Goal: Use online tool/utility: Utilize a website feature to perform a specific function

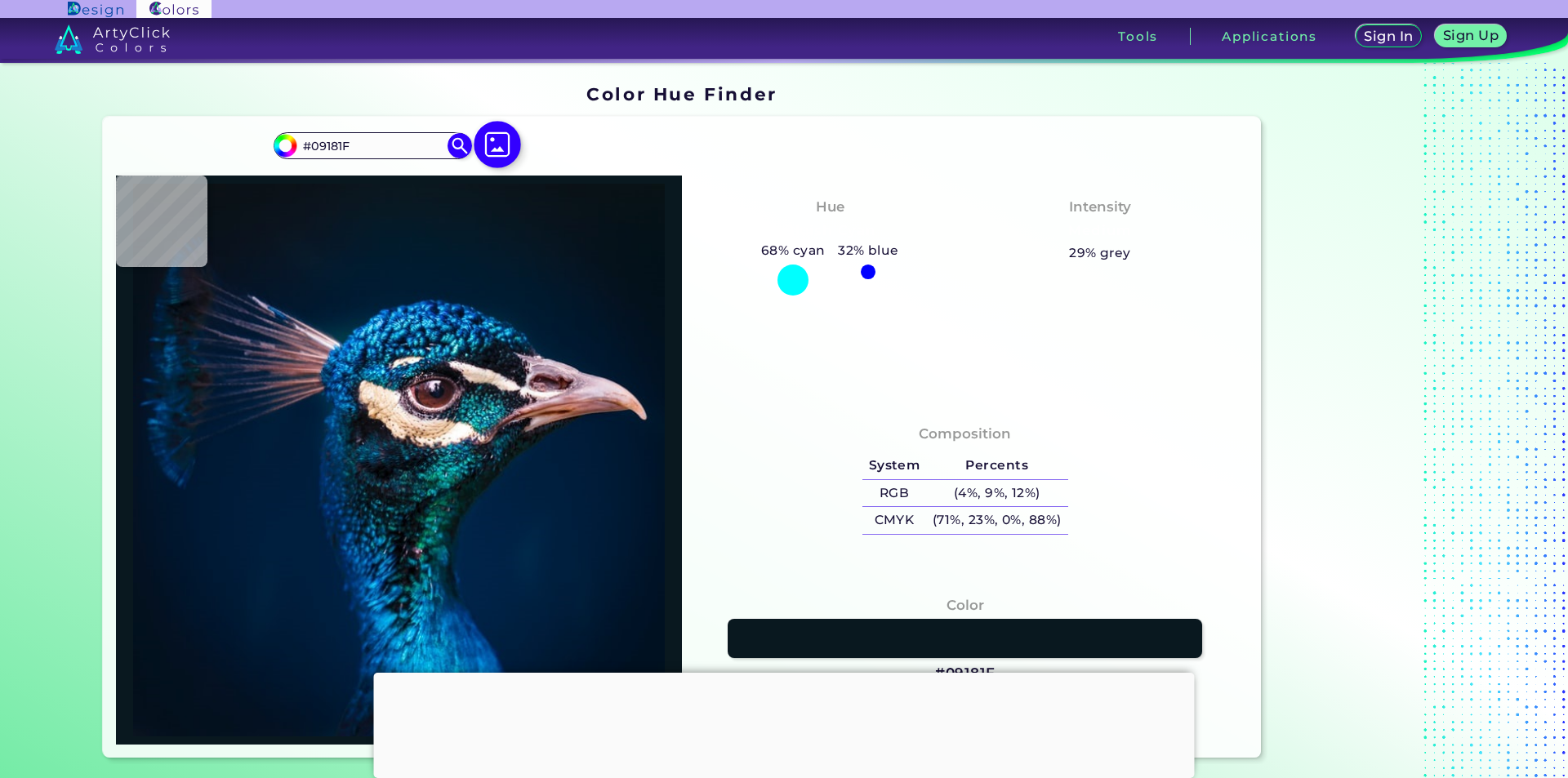
click at [499, 155] on img at bounding box center [497, 144] width 47 height 47
click at [0, 0] on input "file" at bounding box center [0, 0] width 0 height 0
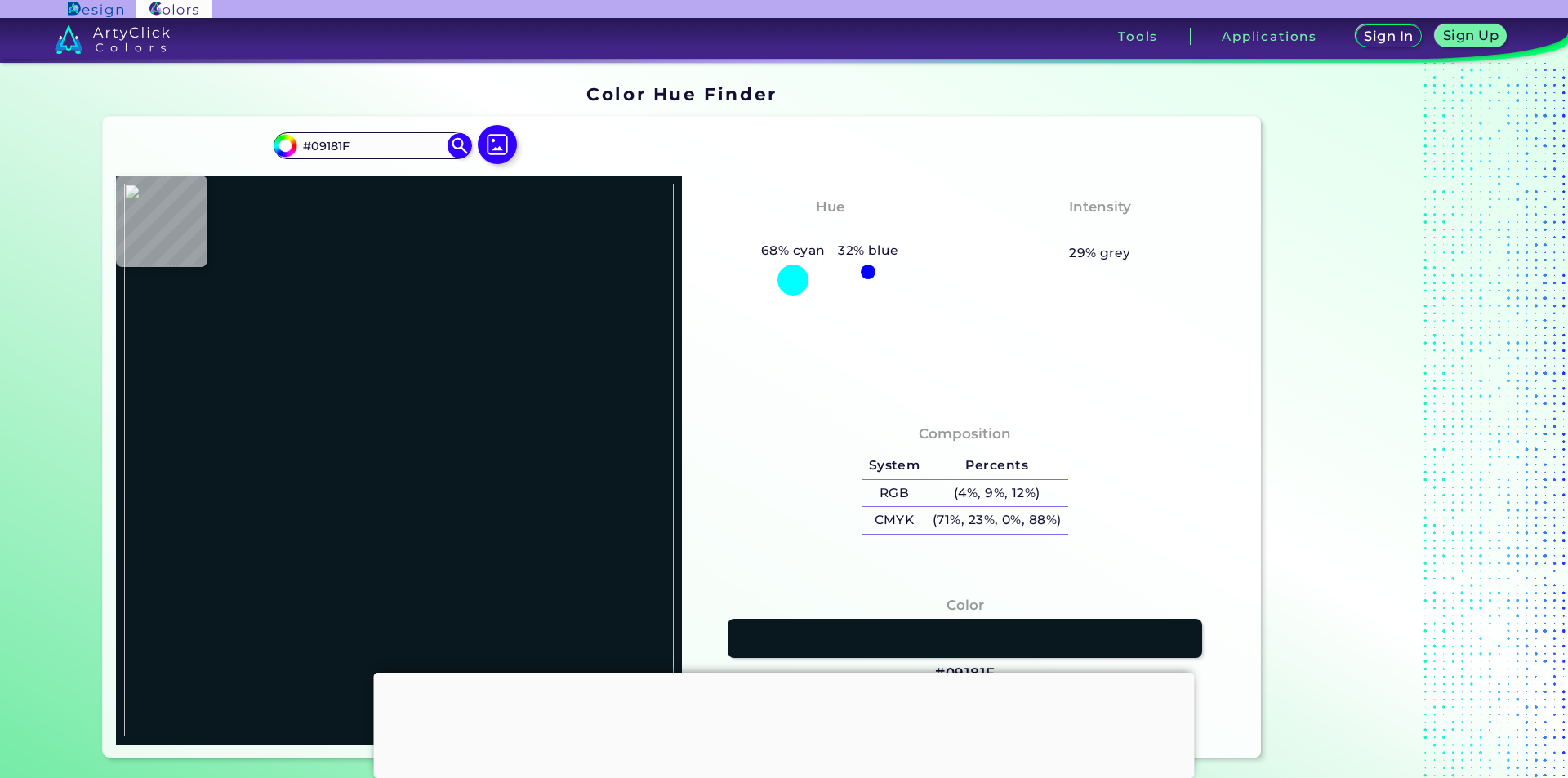
type input "#000000"
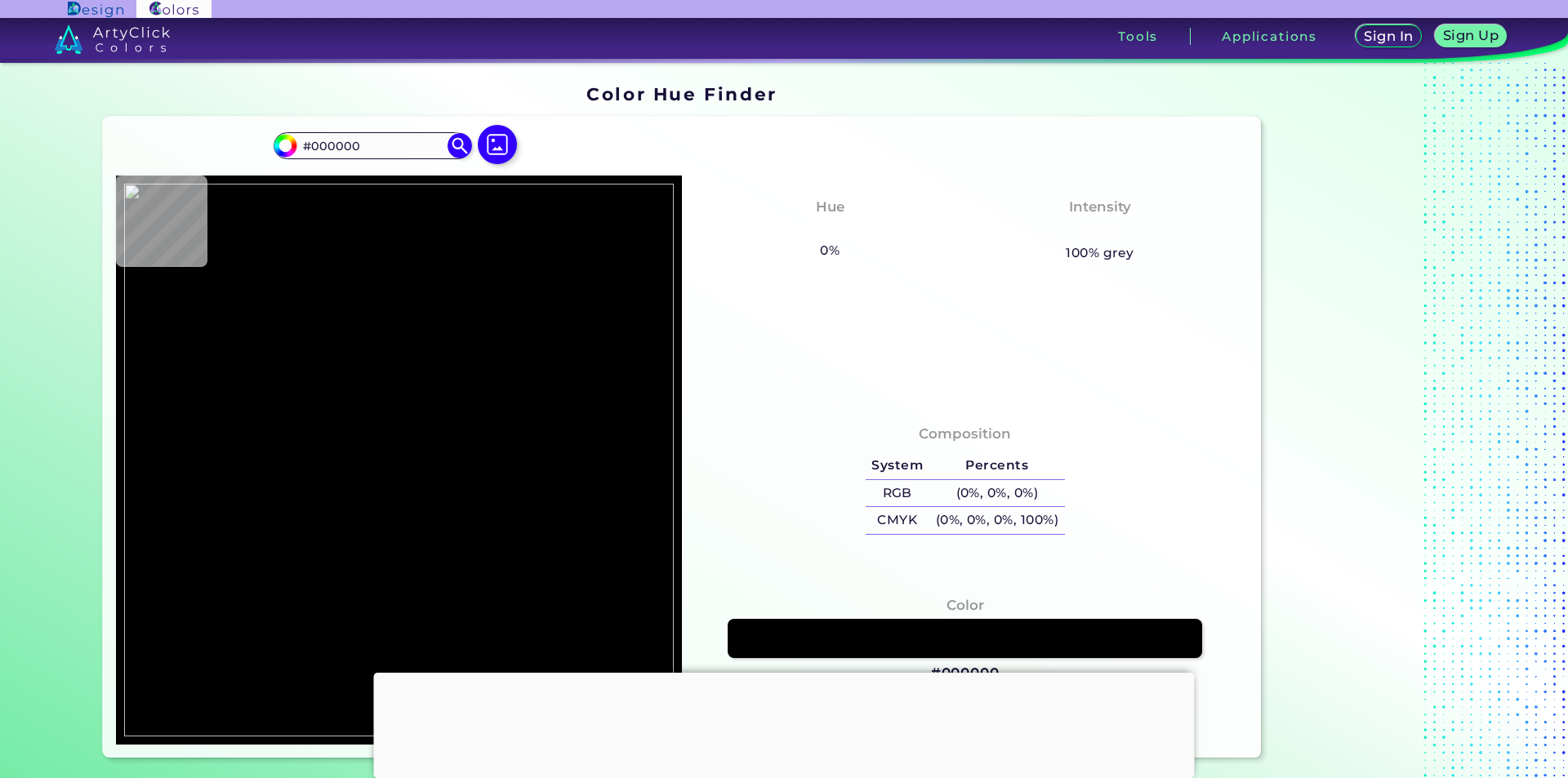
type input "#c81e25"
type input "#C81E25"
type input "#c91f26"
type input "#C91F26"
type input "#cc1f27"
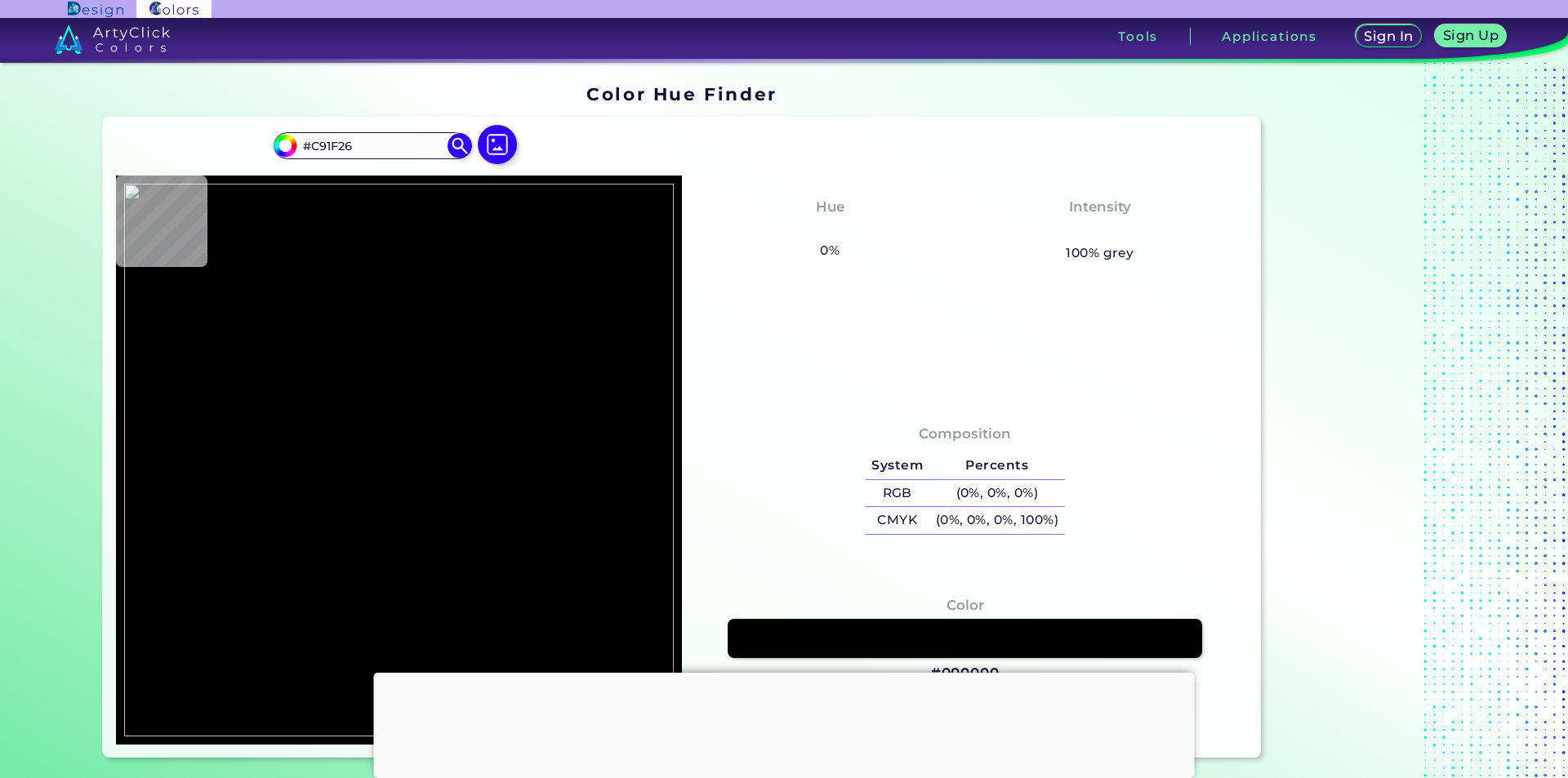
type input "#CC1F27"
type input "#[DATE]"
type input "#cd2028"
type input "#CD2028"
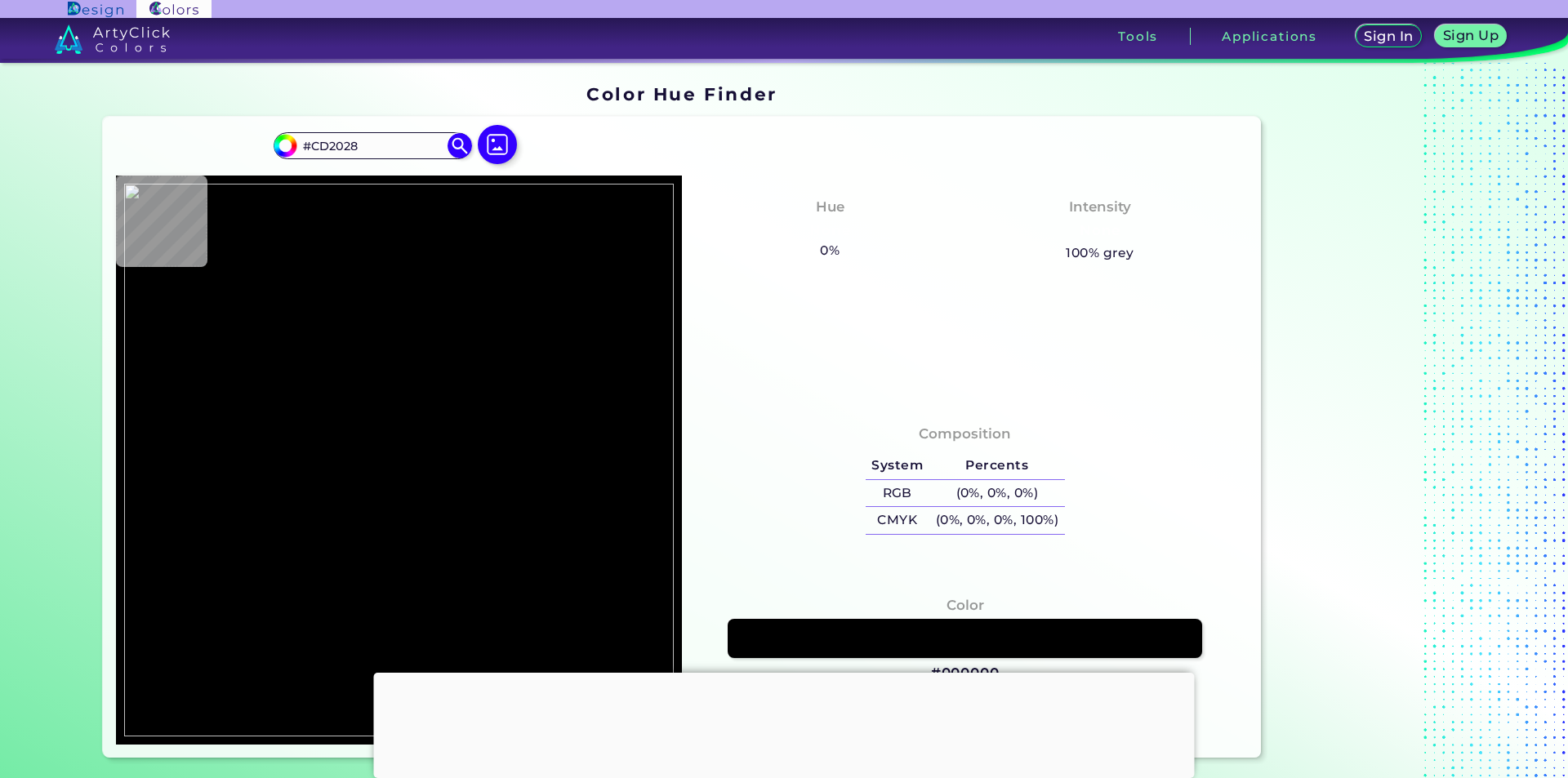
type input "#3a161e"
type input "#3A161E"
type input "#231f1f"
type input "#231F1F"
type input "#1e1a1d"
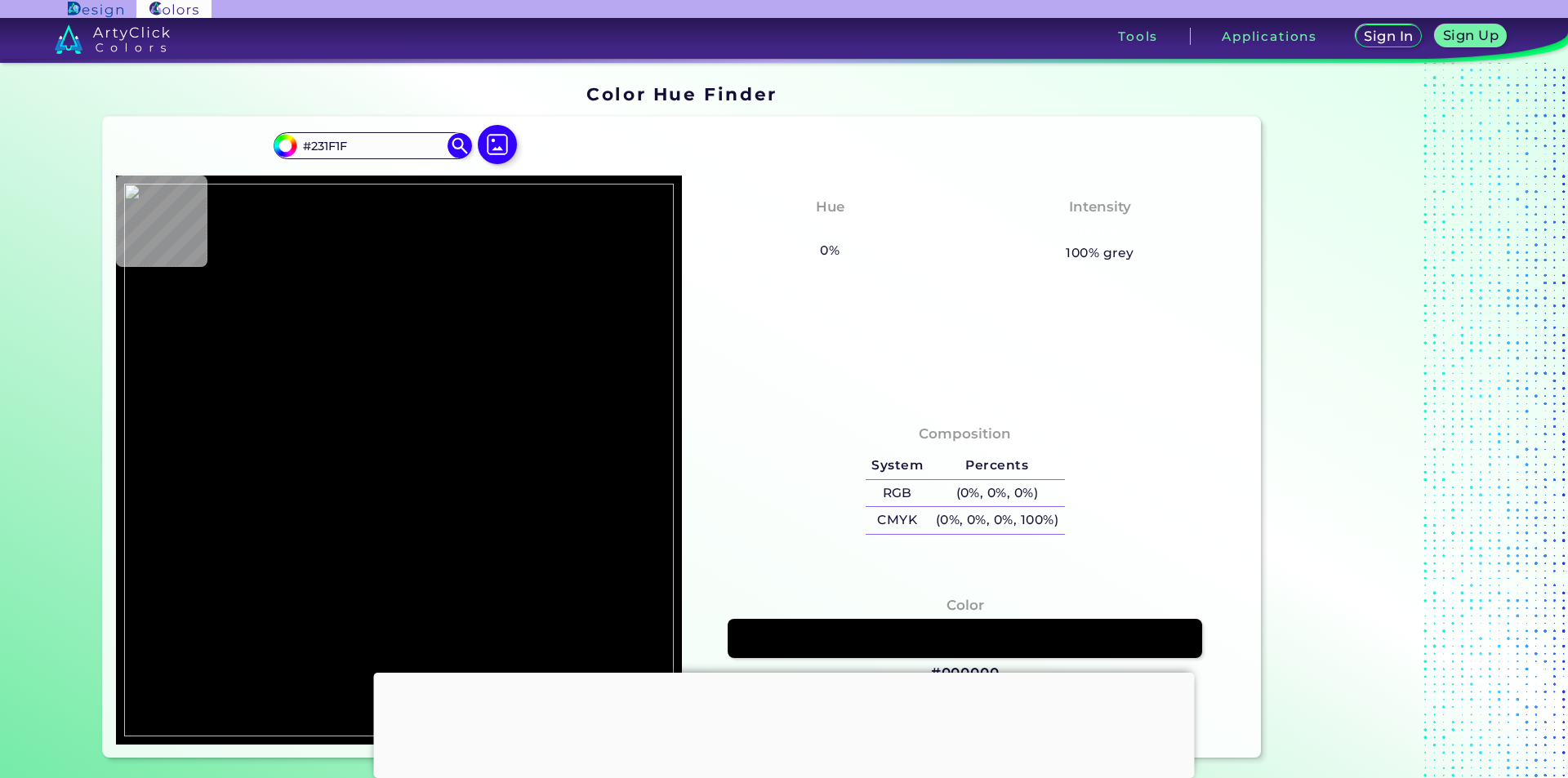
type input "#1E1A1D"
type input "#1e1b1c"
type input "#1E1B1C"
type input "#1e1c1a"
type input "#1E1C1A"
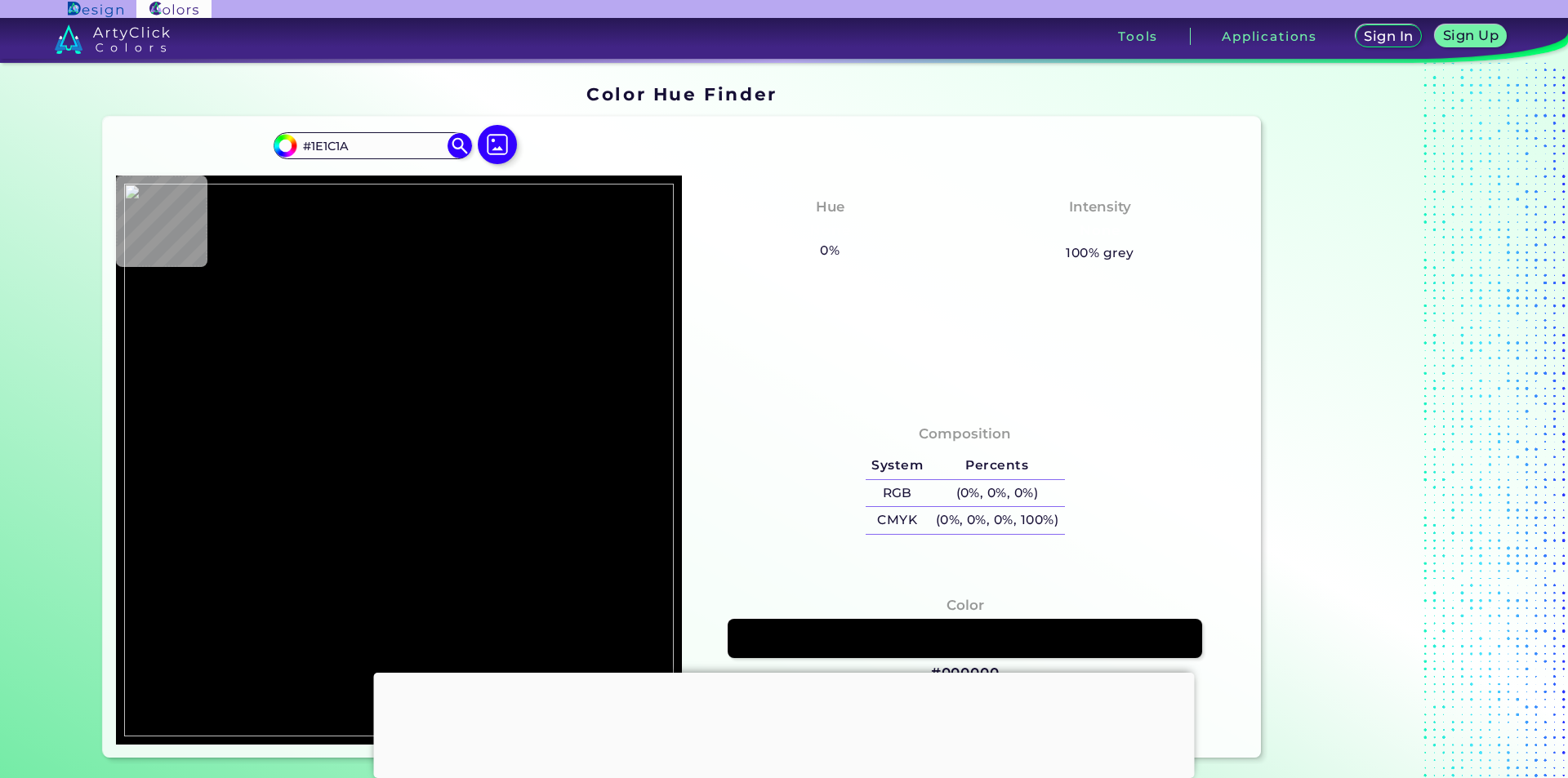
type input "#353032"
type input "#232122"
type input "#141213"
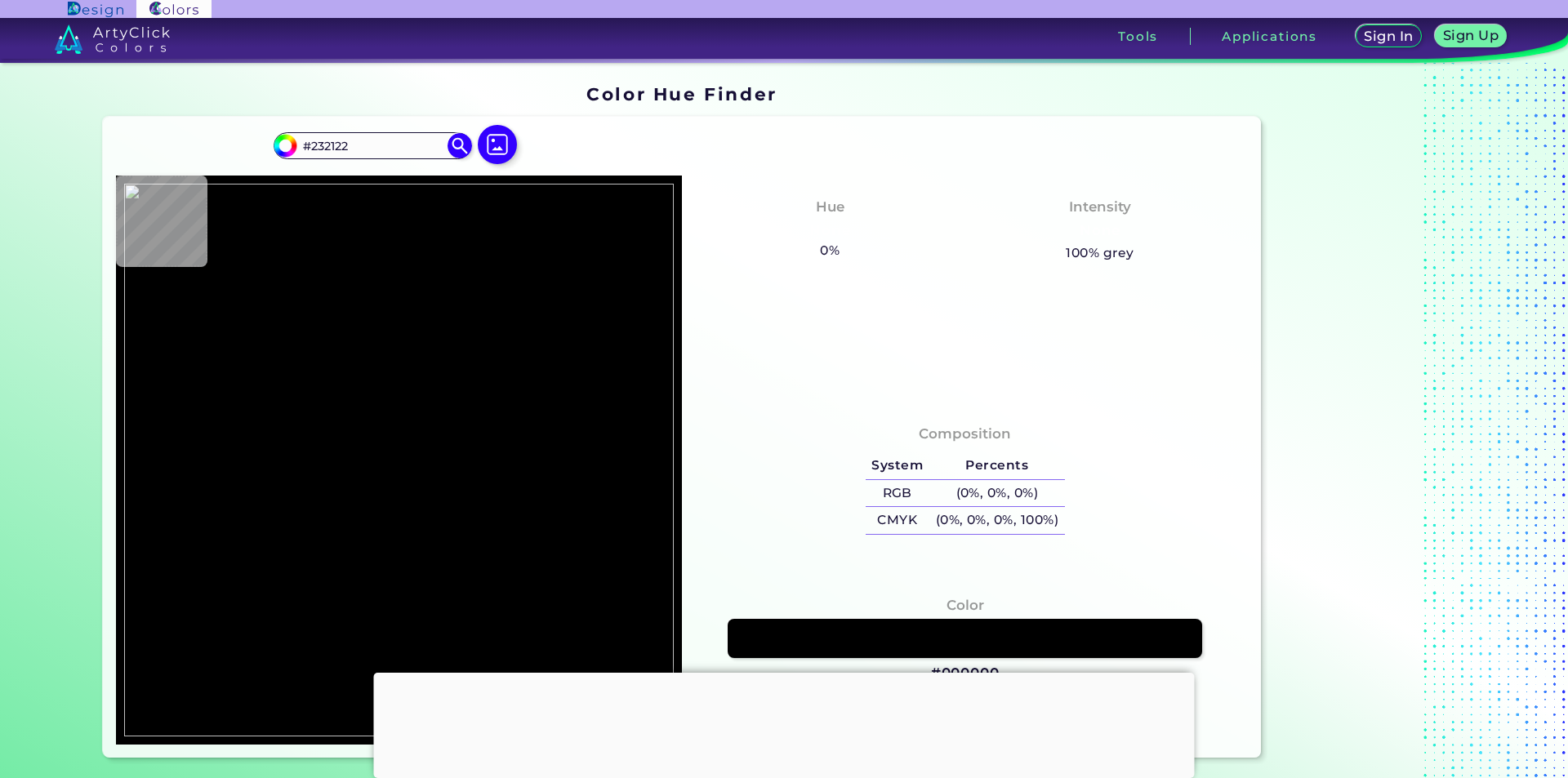
type input "#141213"
type input "#131311"
type input "#13100e"
type input "#13100E"
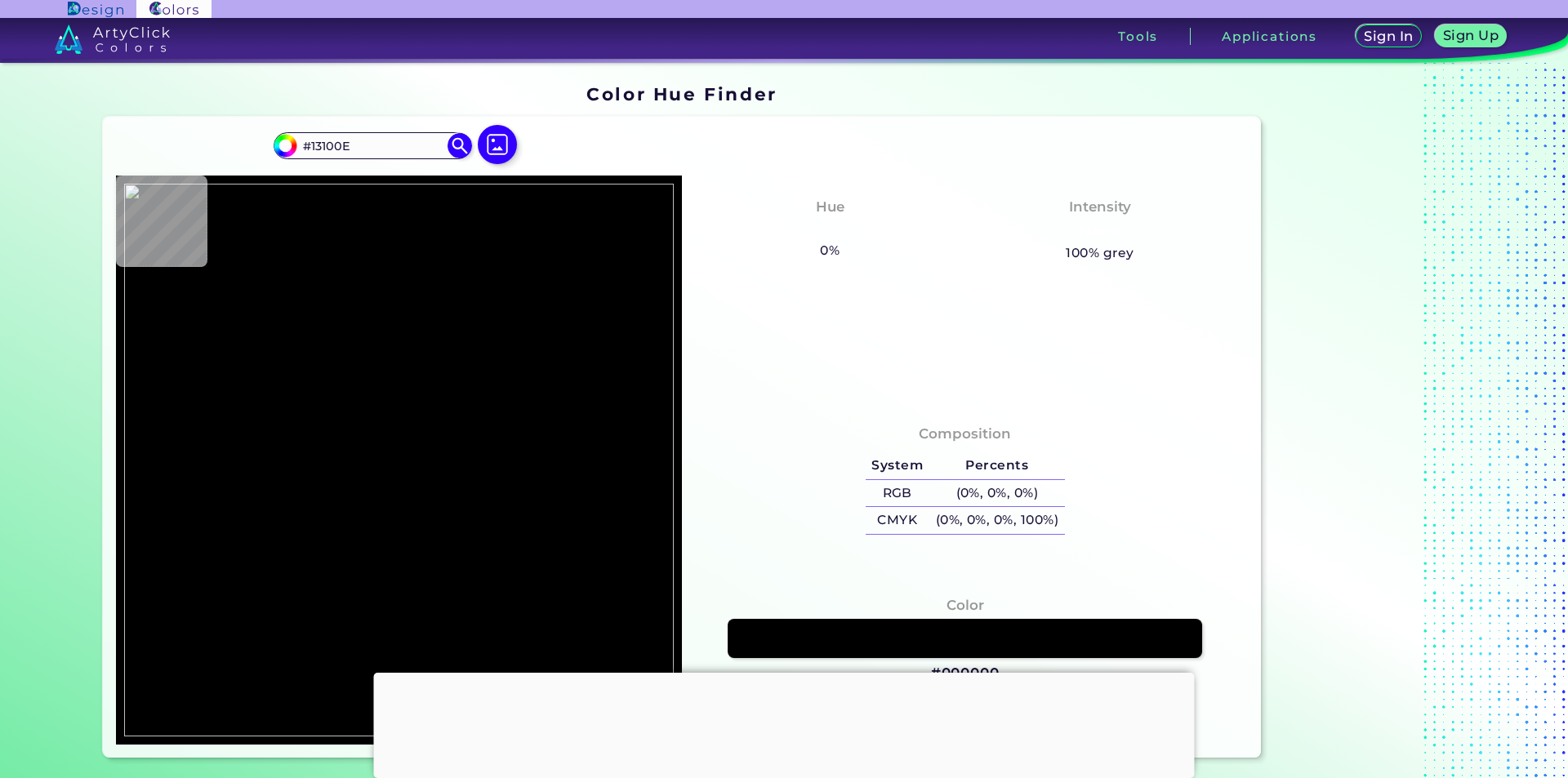
type input "#080606"
type input "#342129"
type input "#b37872"
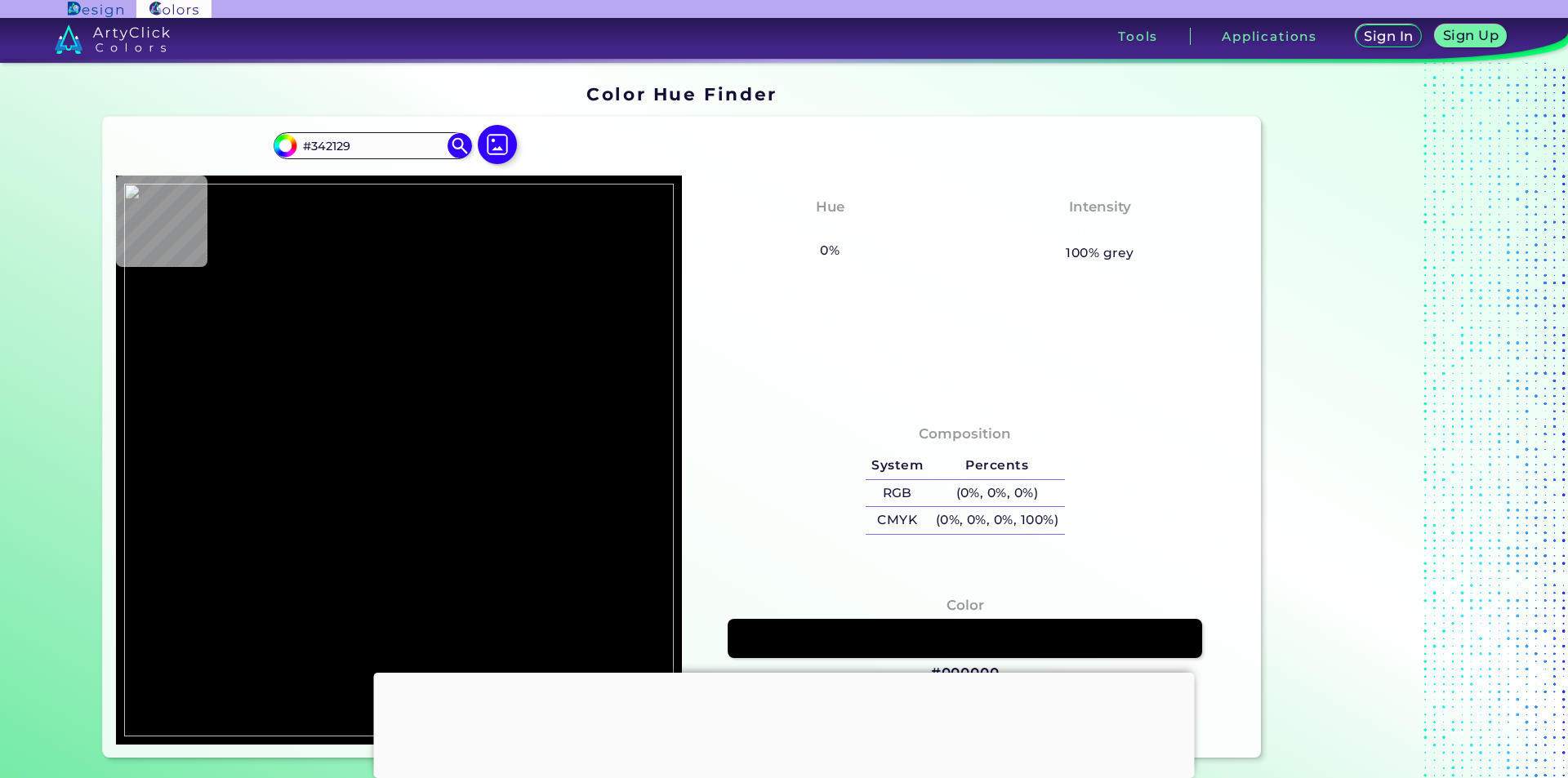
type input "#B37872"
type input "#c27b74"
type input "#C27B74"
type input "#a95151"
type input "#A95151"
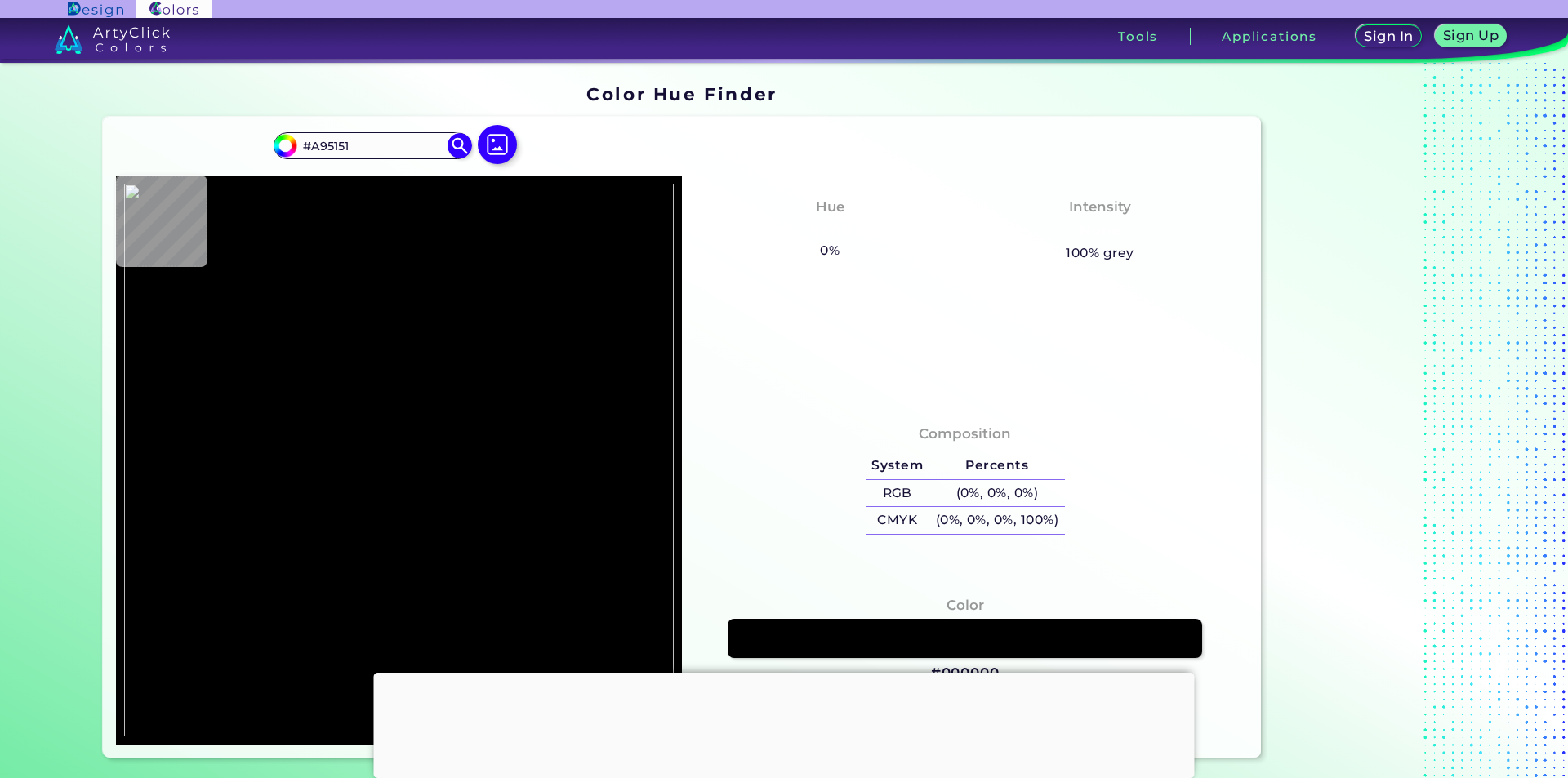
type input "#9e524c"
type input "#9E524C"
type input "#8e4948"
type input "#8E4948"
type input "#b9766c"
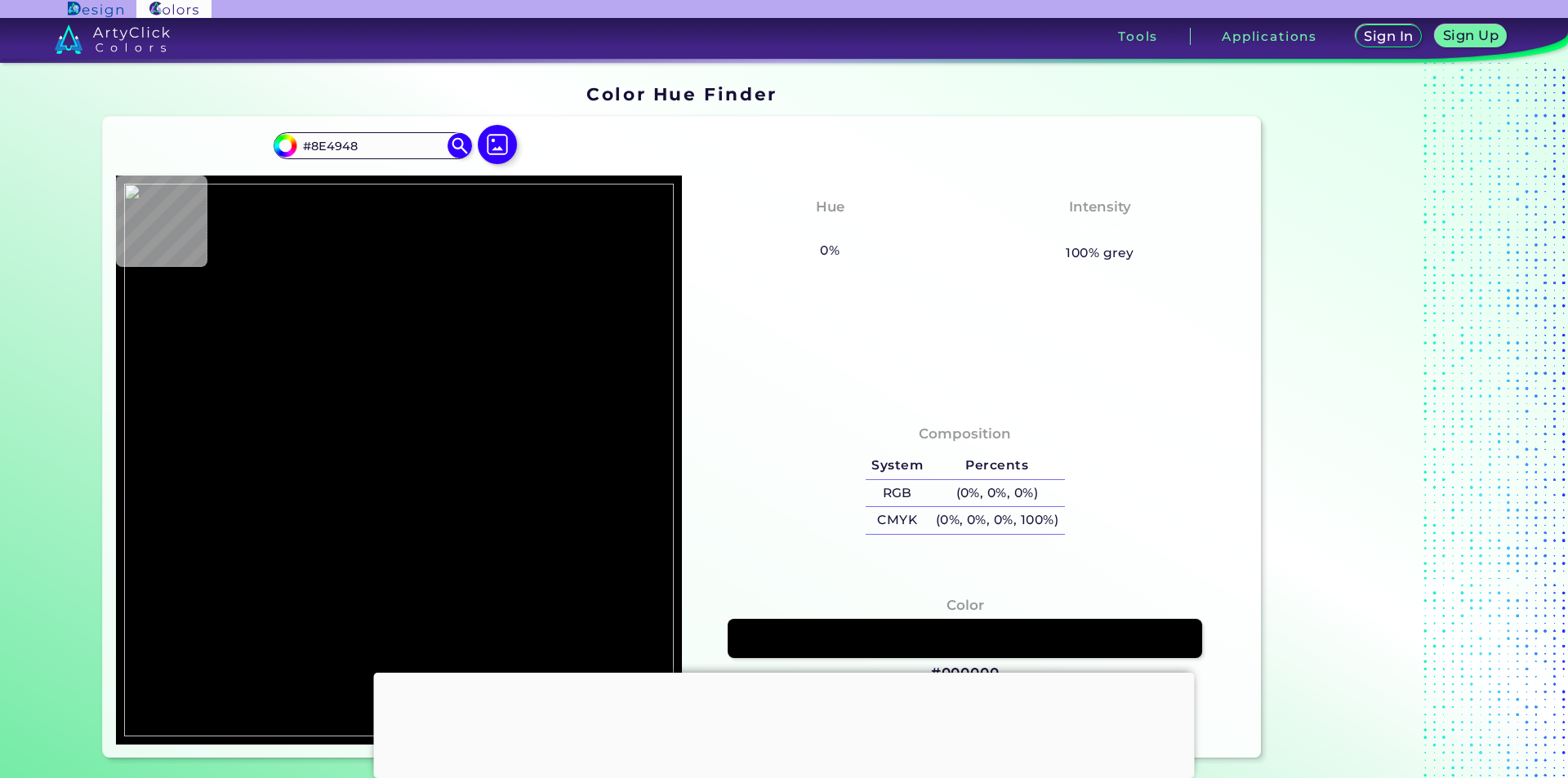
type input "#B9766C"
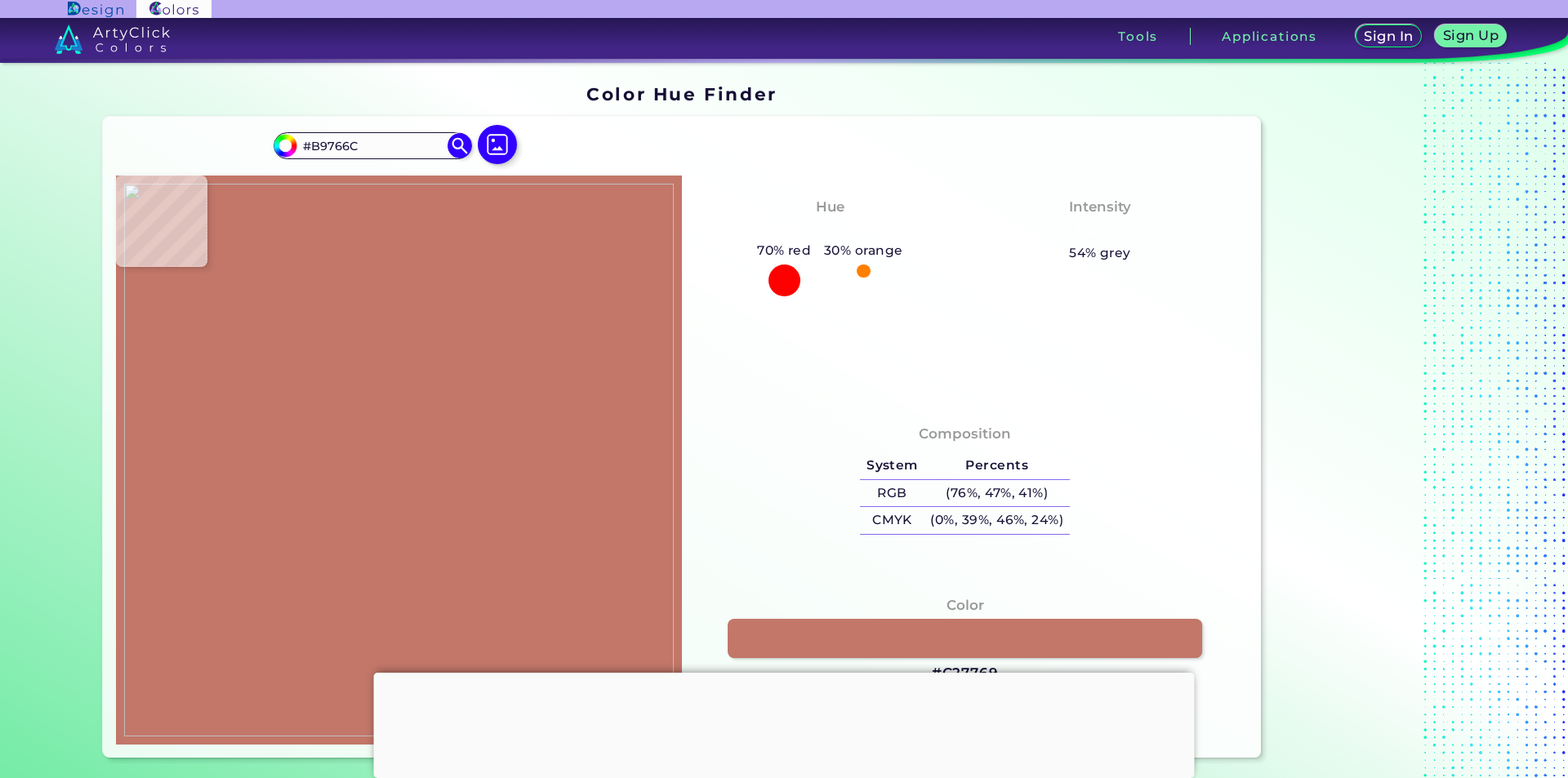
type input "#c27769"
type input "#C27769"
type input "#c88474"
type input "#C88474"
type input "#a0614f"
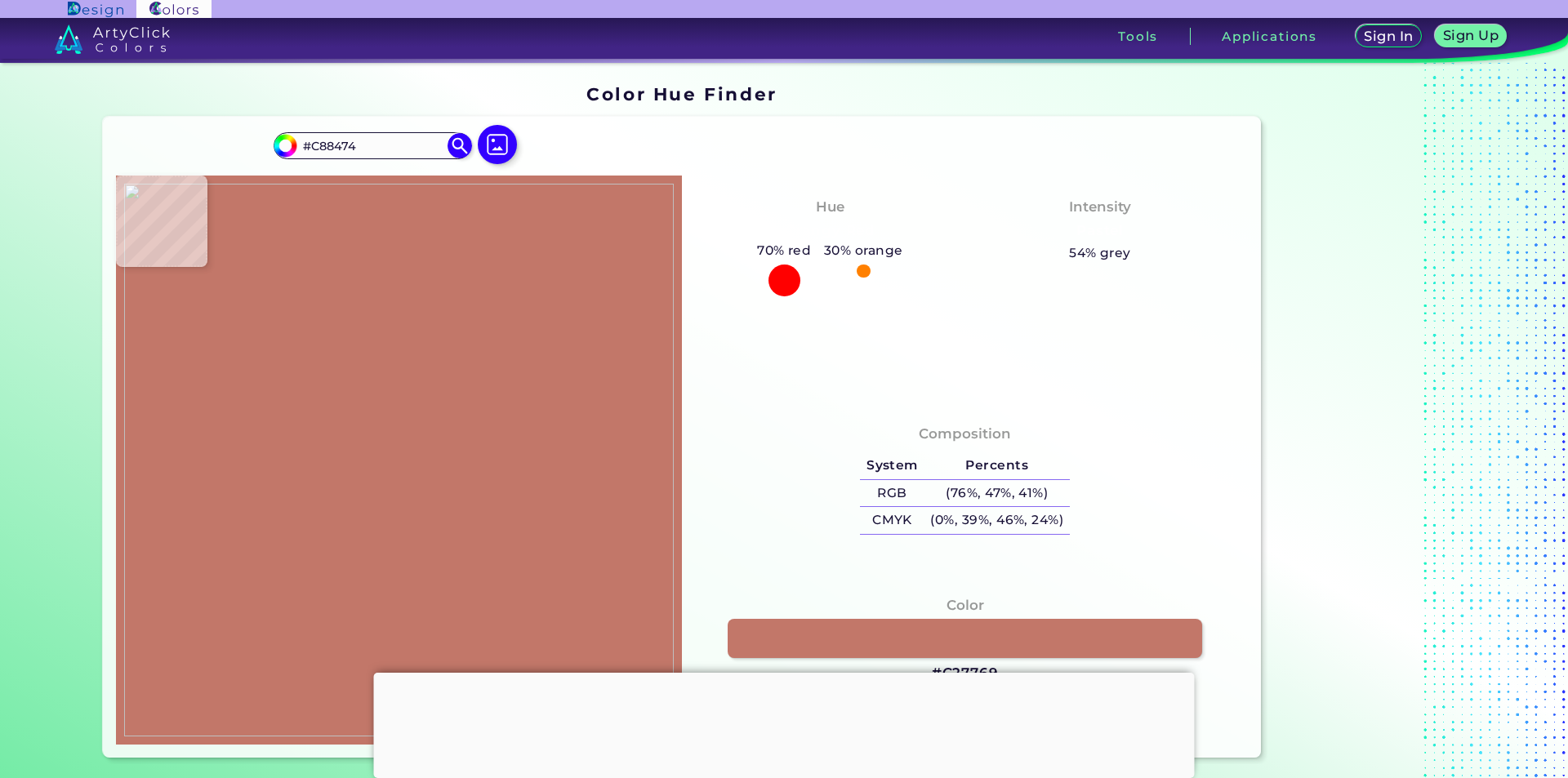
type input "#A0614F"
type input "#8b5546"
type input "#8B5546"
type input "#3d251f"
type input "#3D251F"
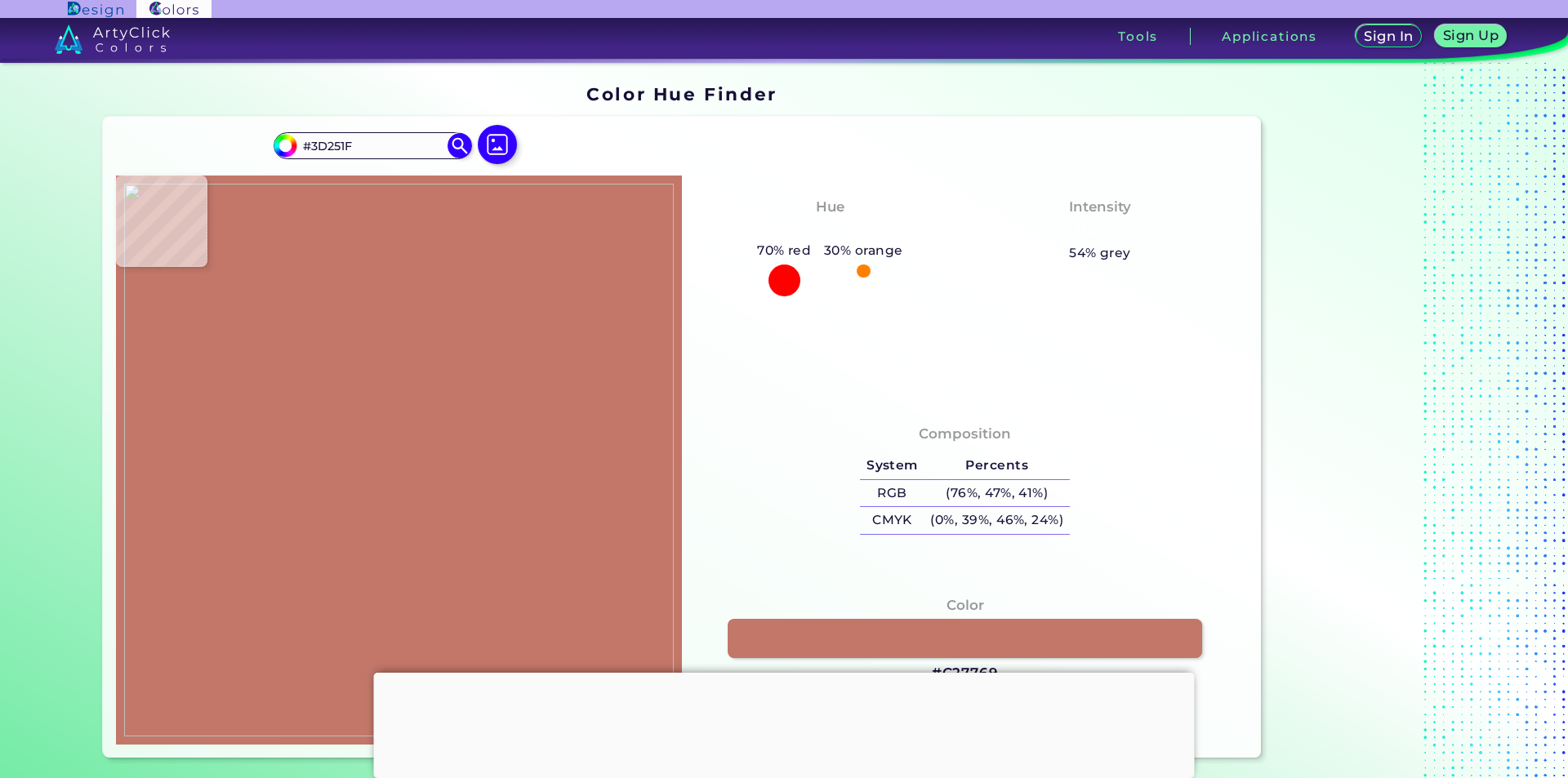
type input "#1e130d"
type input "#1E130D"
type input "#835141"
type input "#9e665b"
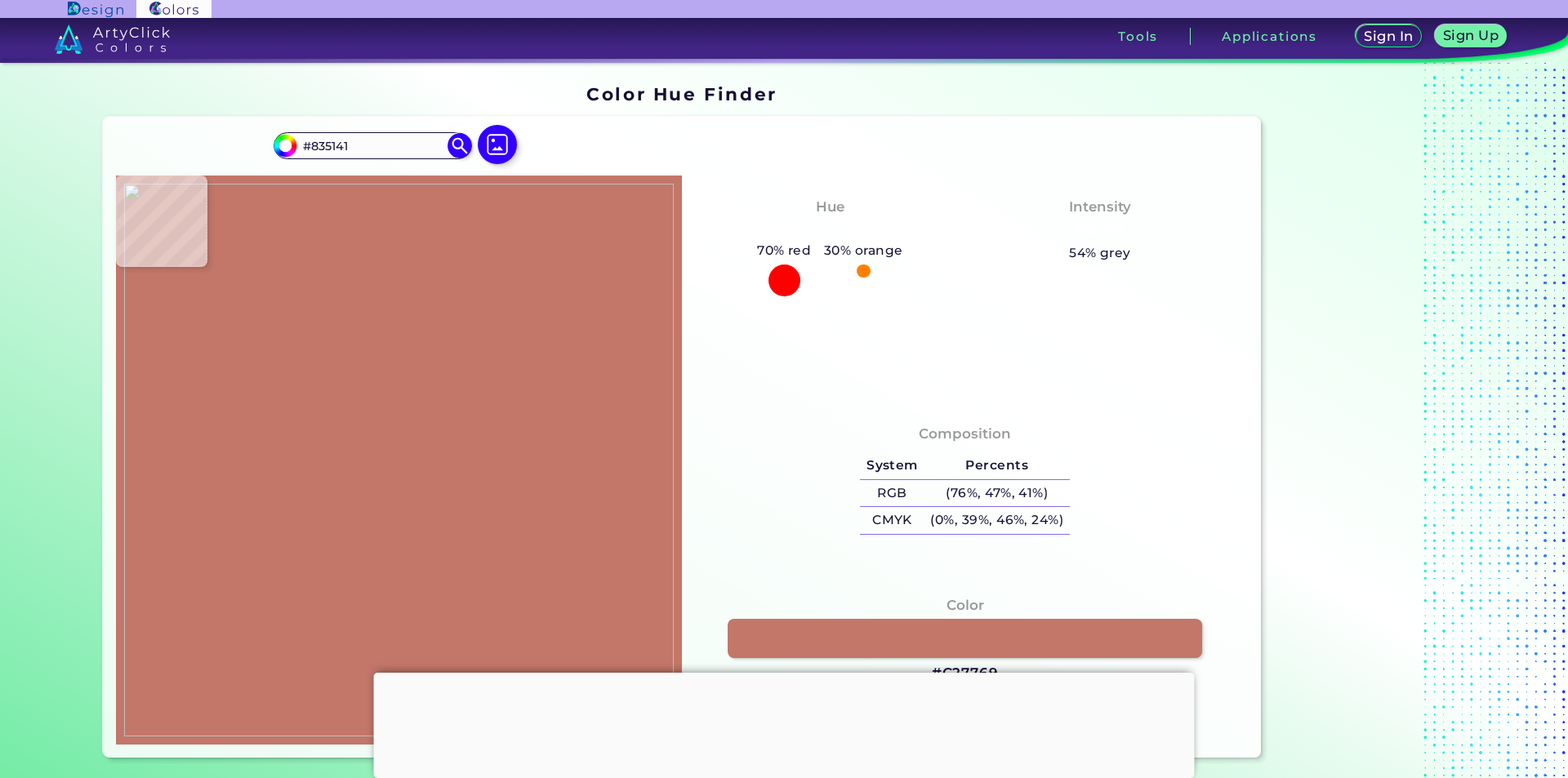
type input "#9E665B"
type input "#ae7165"
type input "#AE7165"
type input "#b3755f"
type input "#B3755F"
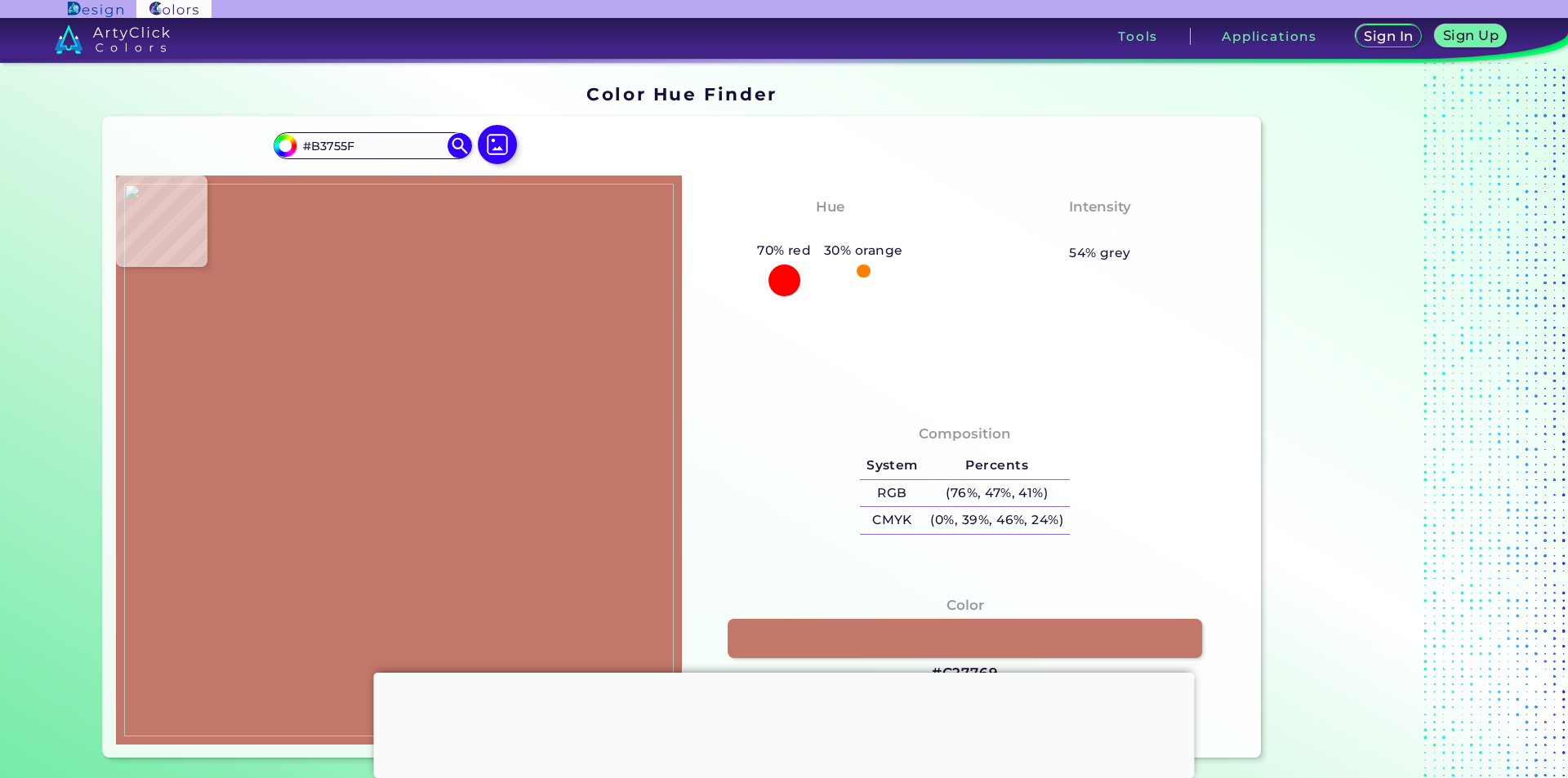
type input "#a56b4b"
type input "#A56B4B"
type input "#9d6441"
type input "#9D6441"
type input "#a97737"
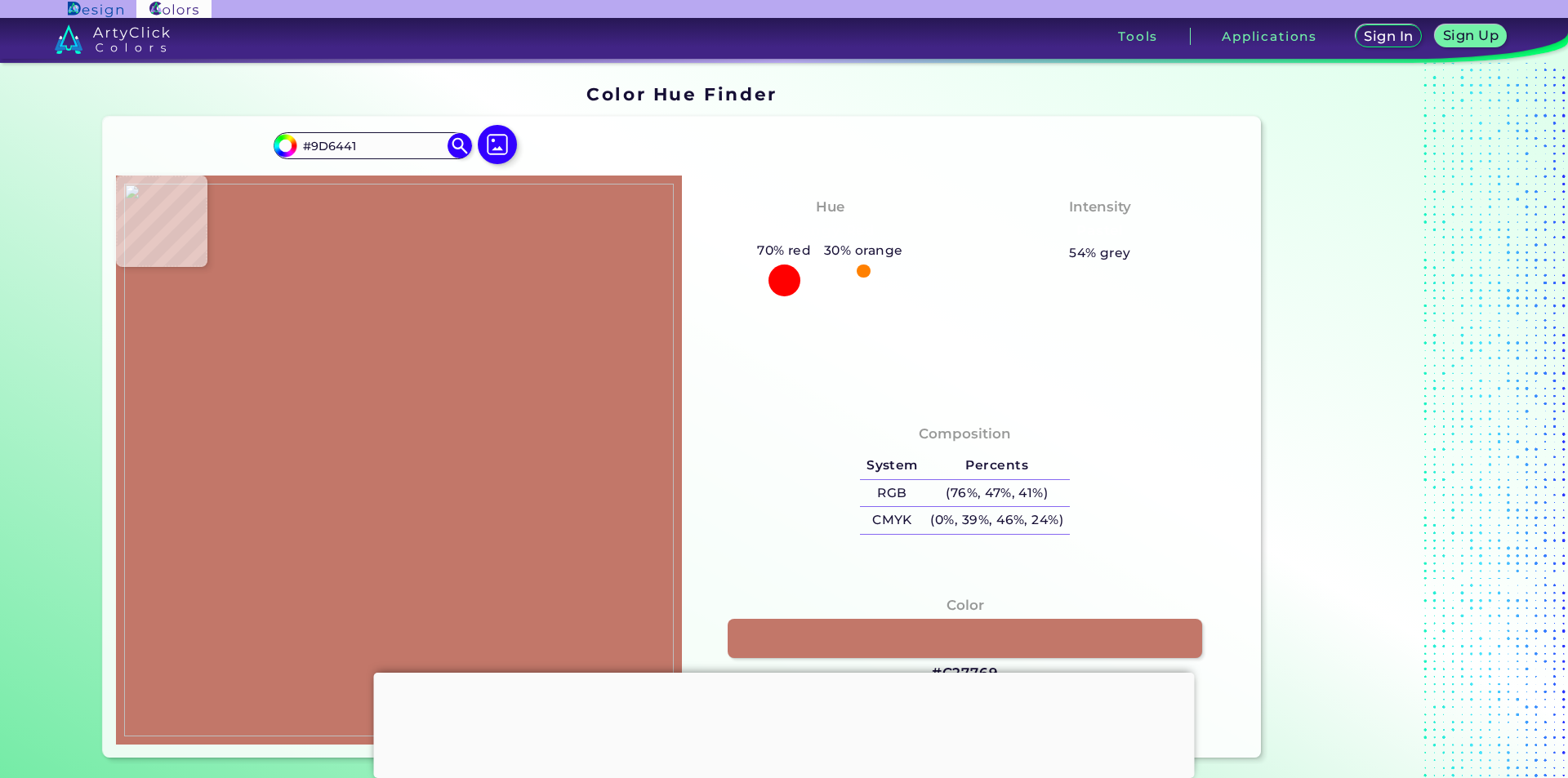
type input "#A97737"
type input "#ebca2f"
type input "#EBCA2F"
type input "#fdd721"
type input "#FDD721"
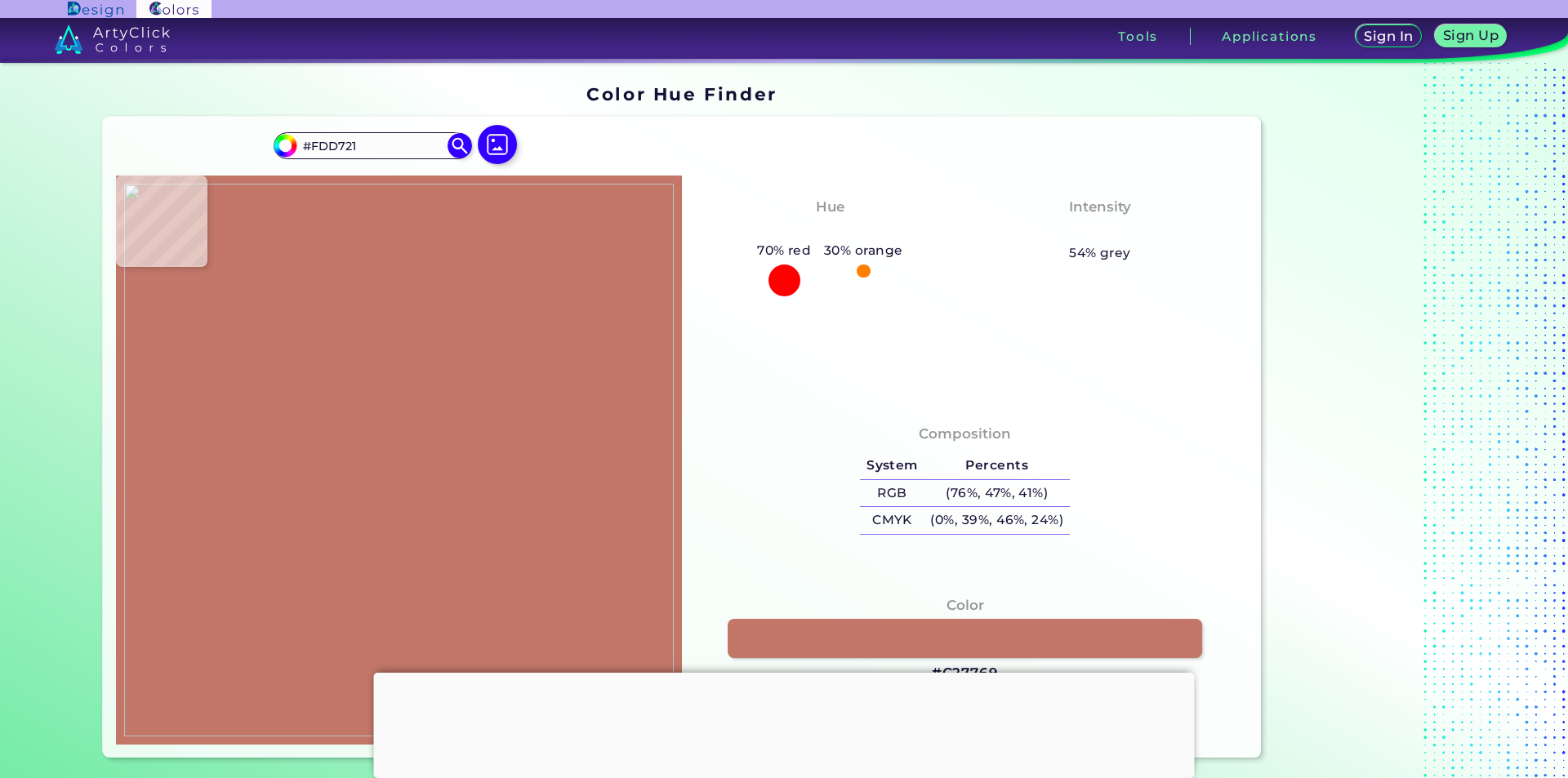
type input "#fde42c"
type input "#FDE42C"
type input "#fefd51"
type input "#FEFD51"
type input "#f8f94f"
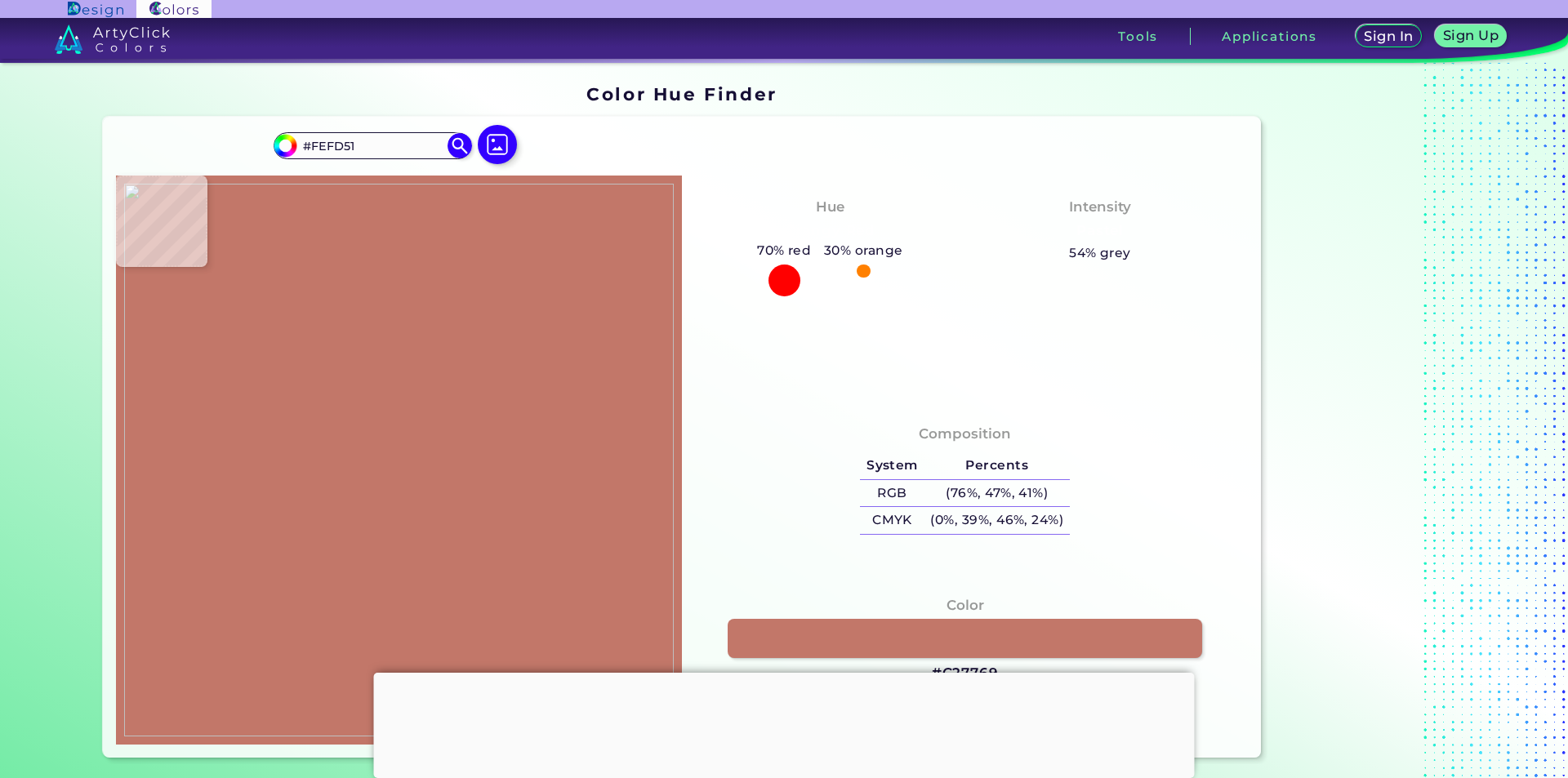
type input "#F8F94F"
type input "#fcfd47"
type input "#FCFD47"
type input "#fdf950"
type input "#FDF950"
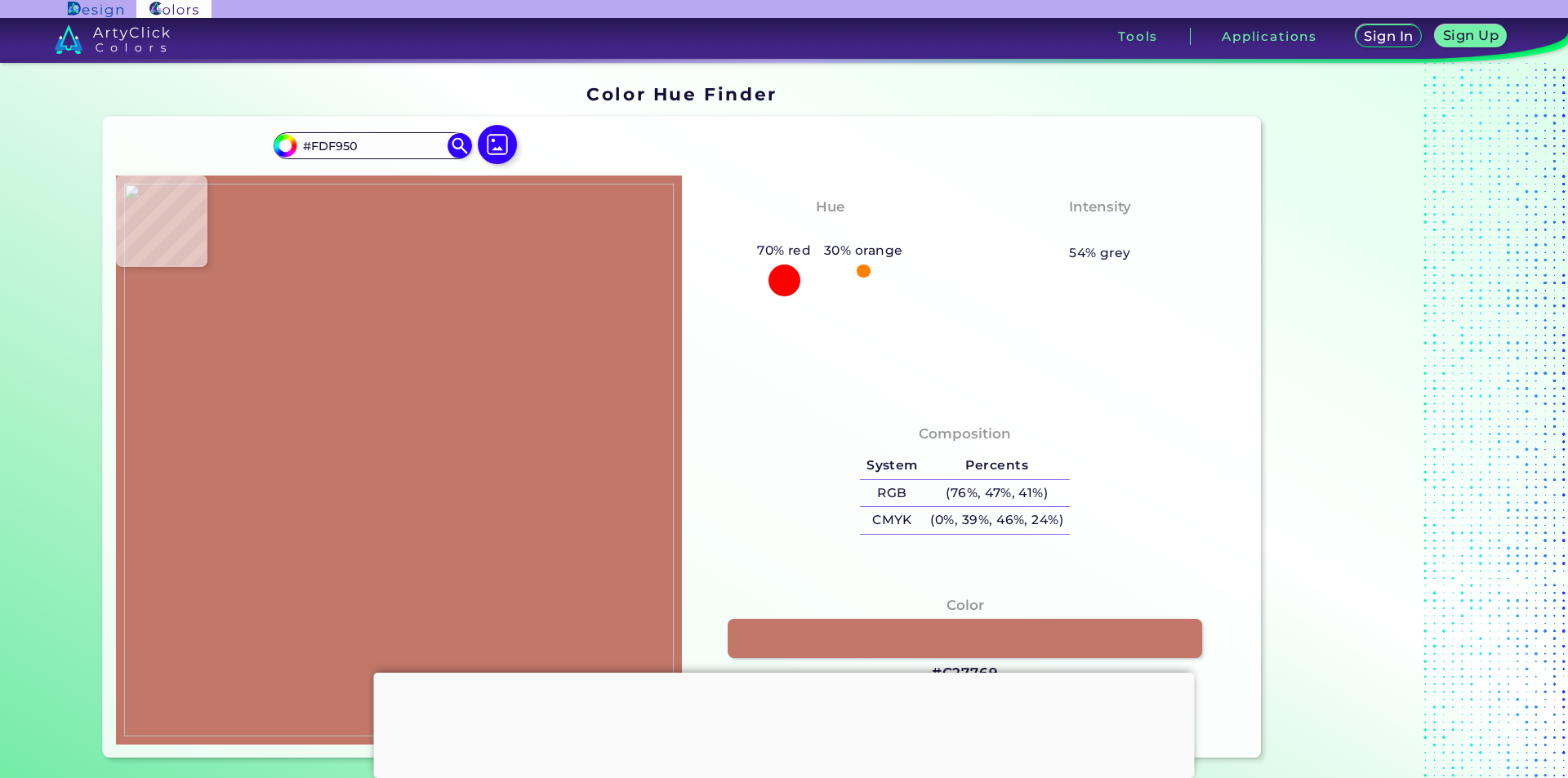
type input "#fcf651"
type input "#FCF651"
type input "#fdf351"
type input "#FDF351"
type input "#fbf354"
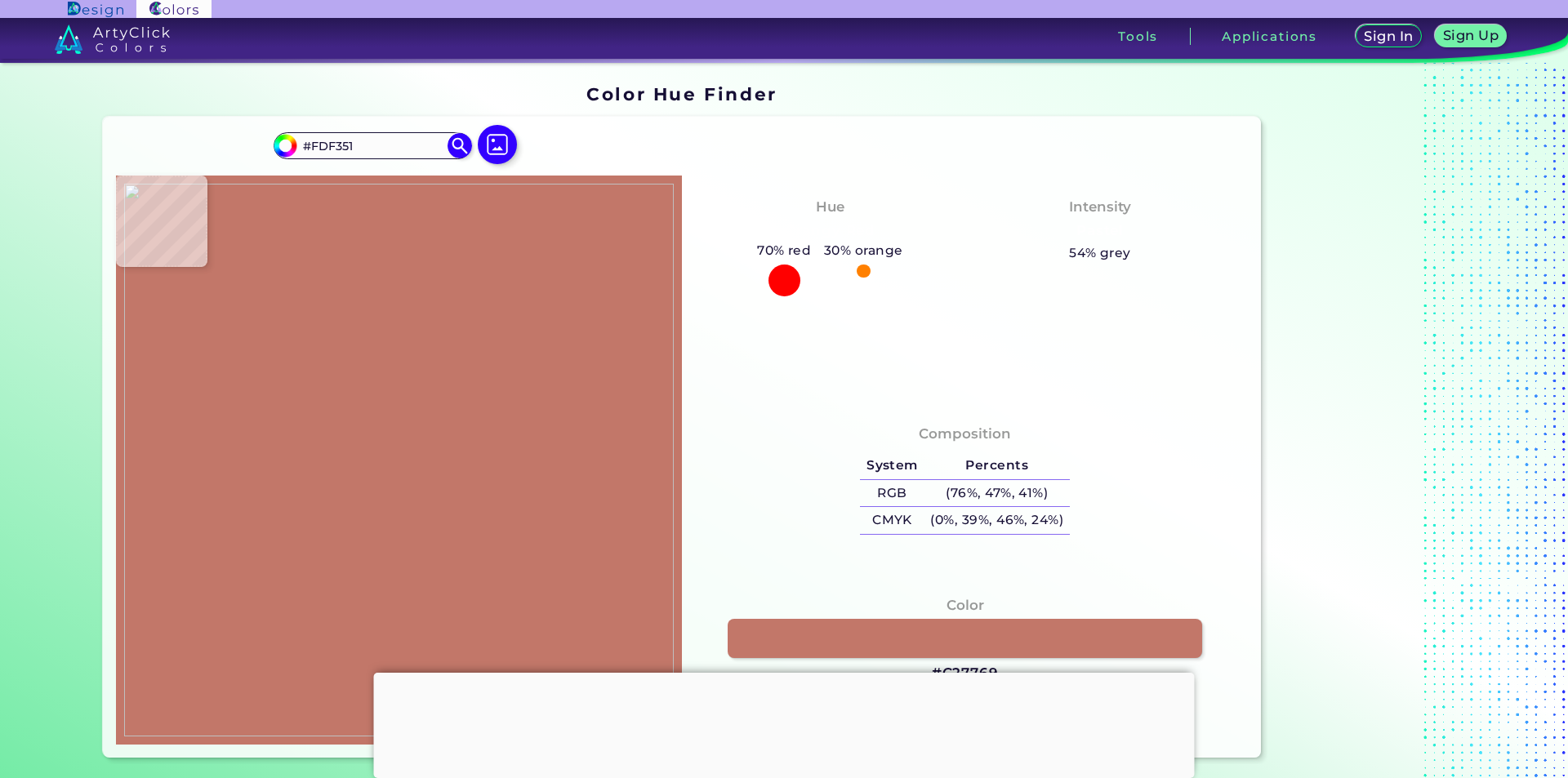
type input "#FBF354"
type input "#fcf656"
type input "#FCF656"
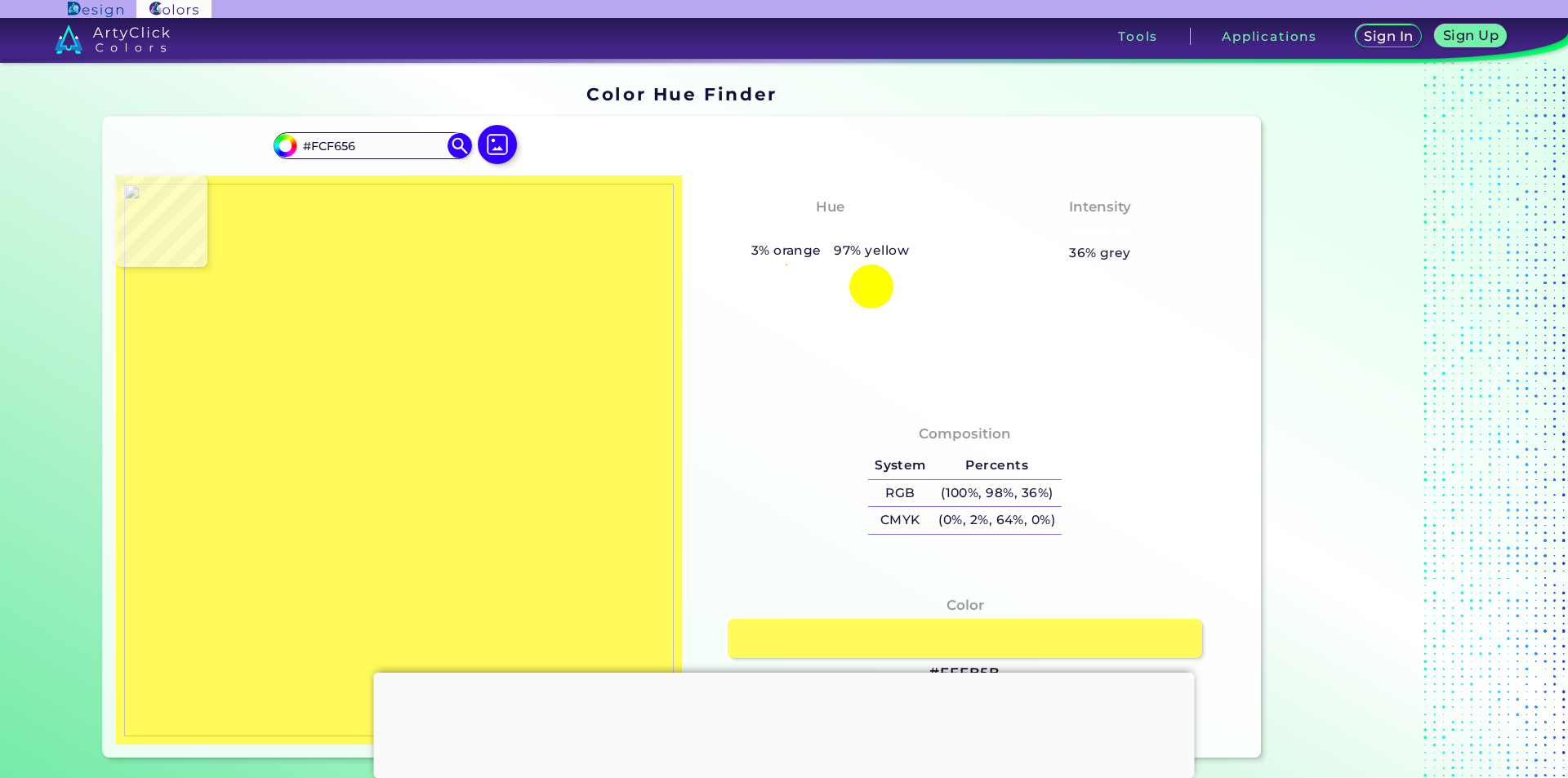
type input "#fffb5b"
type input "#FFFB5B"
type input "#fefa5c"
type input "#FEFA5C"
type input "#fefa55"
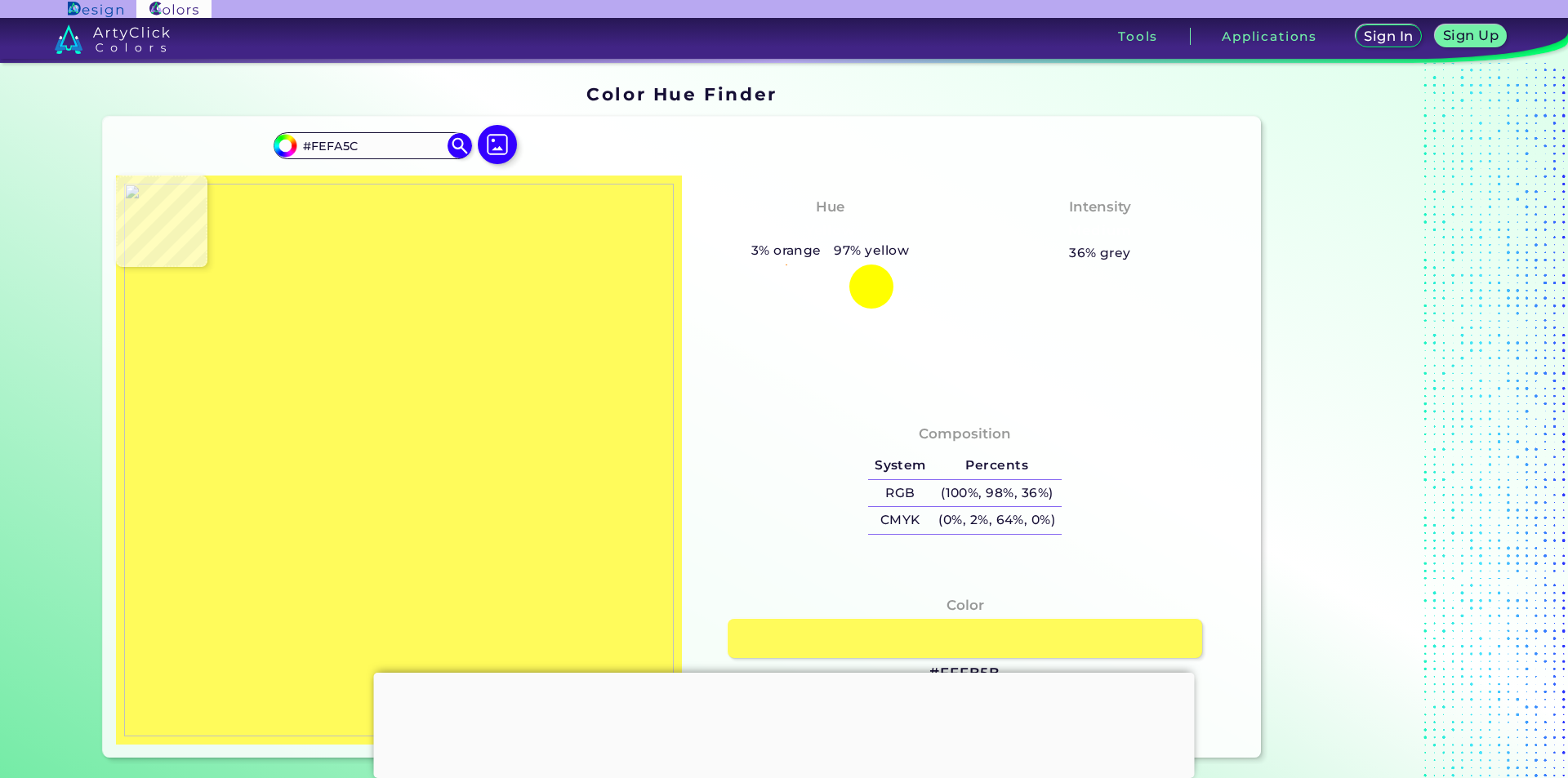
type input "#FEFA55"
type input "#fbf13d"
type input "#FBF13D"
type input "#fef34b"
type input "#FEF34B"
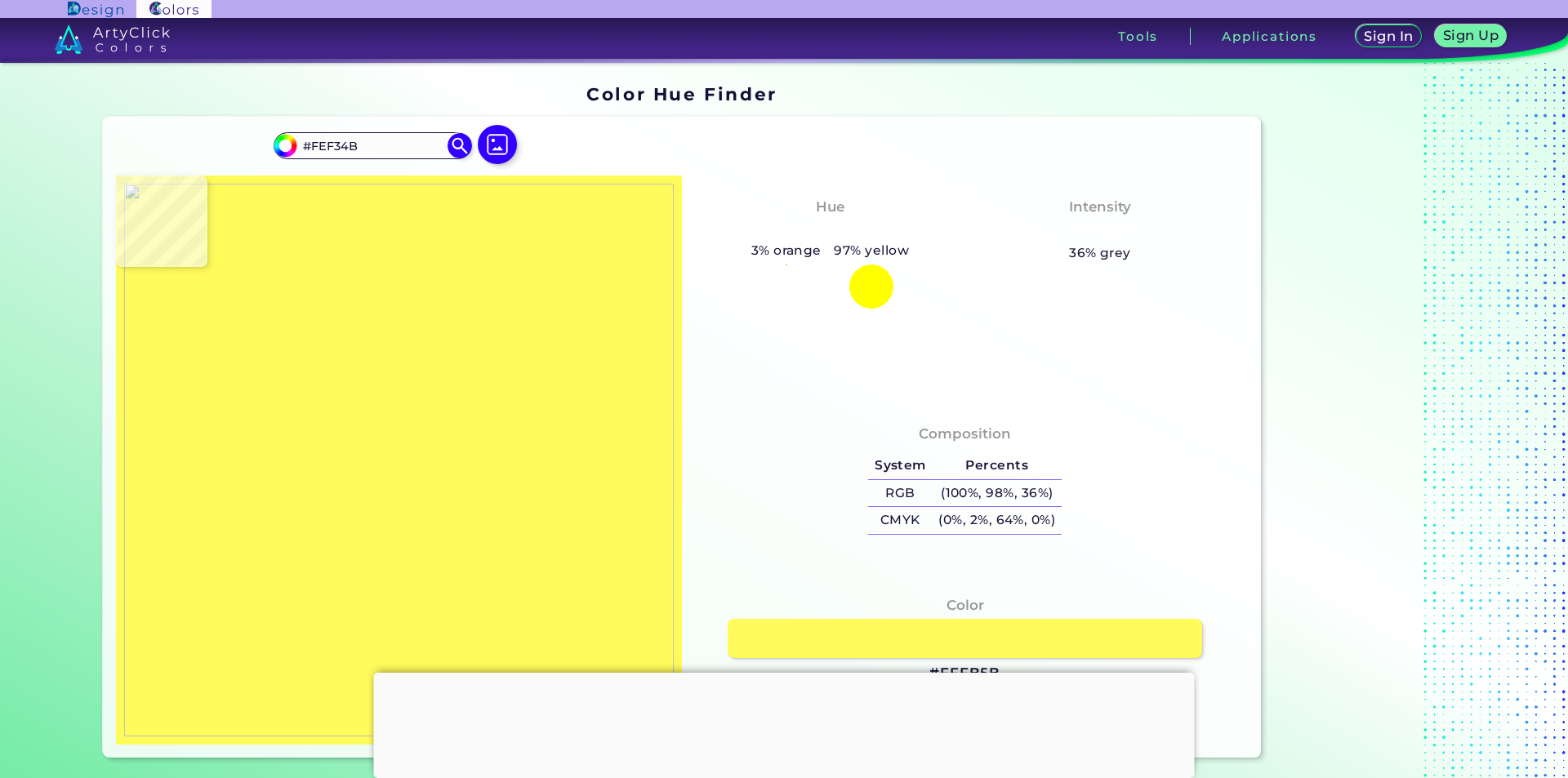
type input "#fef951"
type input "#FEF951"
type input "#fffb54"
type input "#FFFB54"
type input "#fef954"
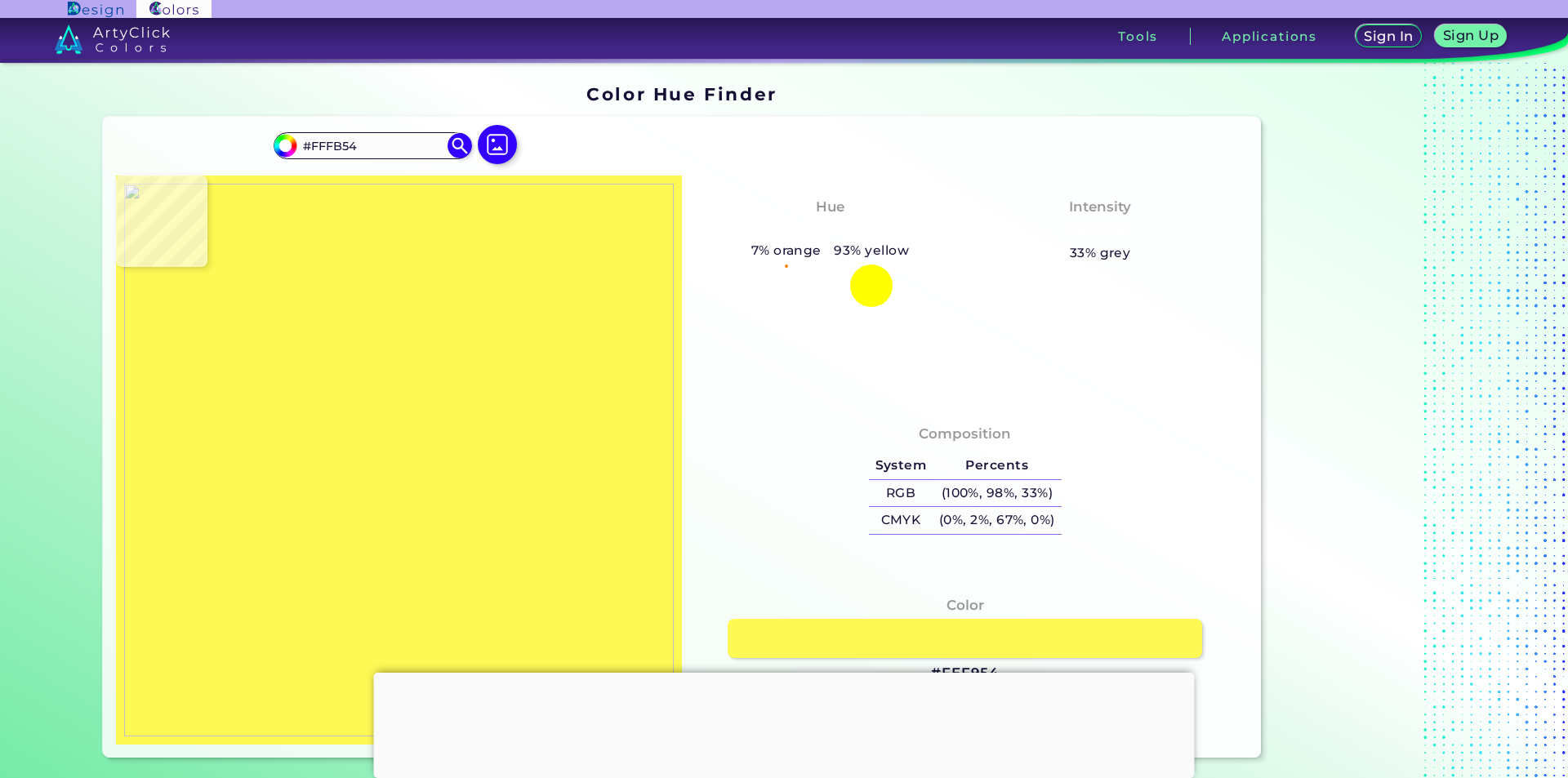
type input "#FEF954"
type input "#fef74f"
type input "#FEF74F"
type input "#fef64e"
type input "#FEF64E"
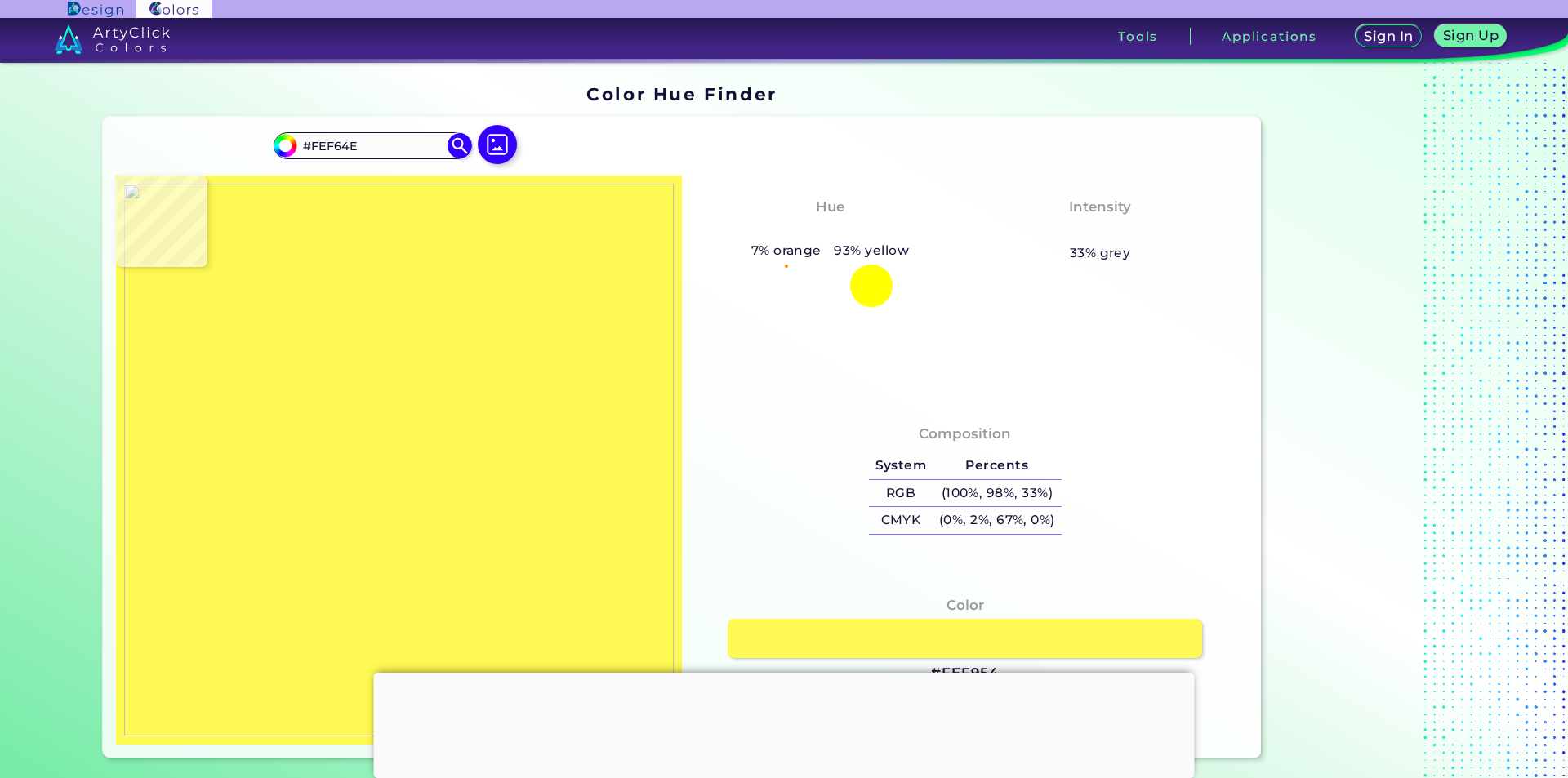
type input "#fef44a"
type input "#FEF44A"
type input "#fdf249"
type input "#FDF249"
type input "#fbf24a"
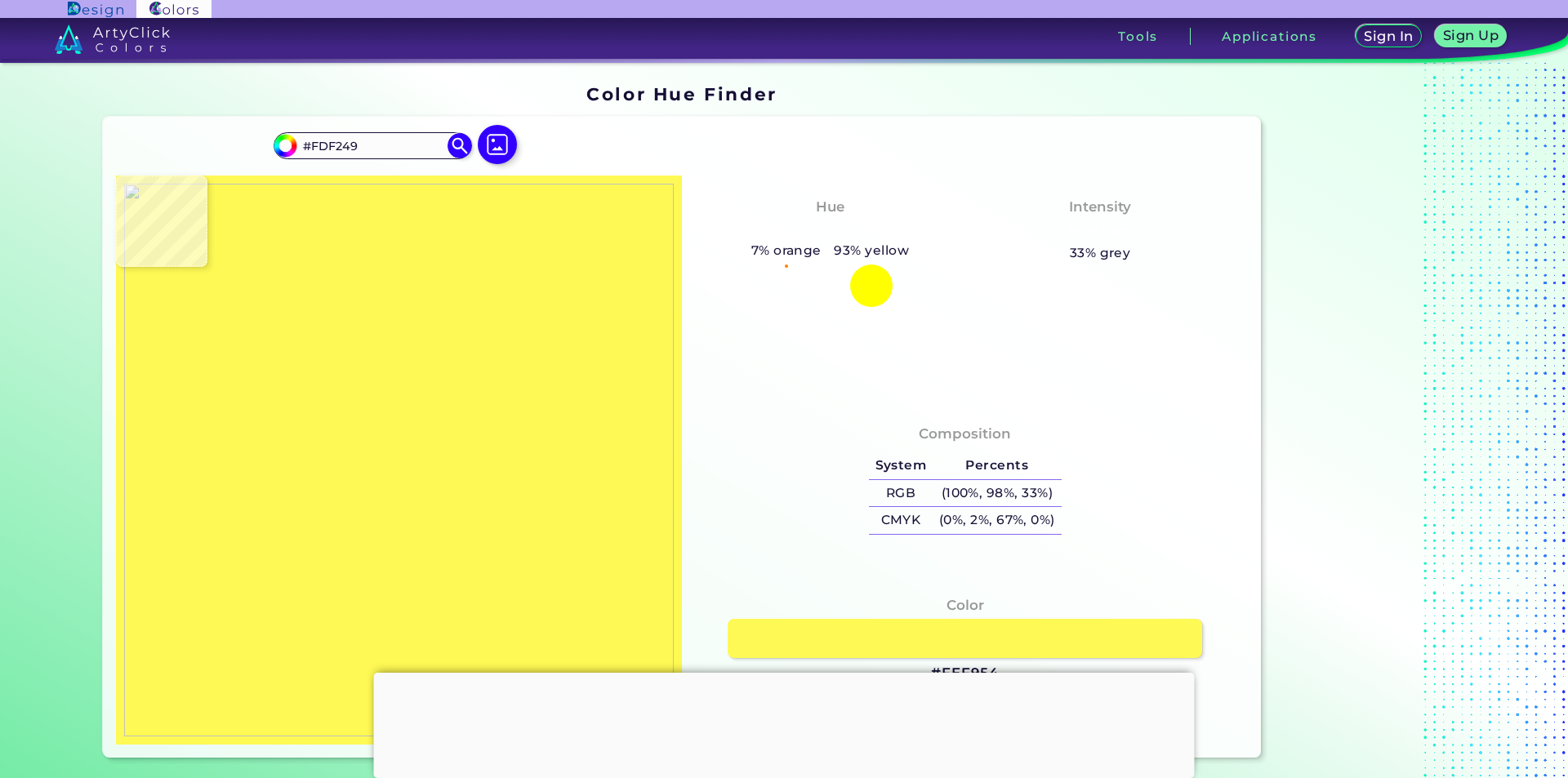
type input "#FBF24A"
type input "#fbf249"
type input "#FBF249"
type input "#fdf34f"
type input "#FDF34F"
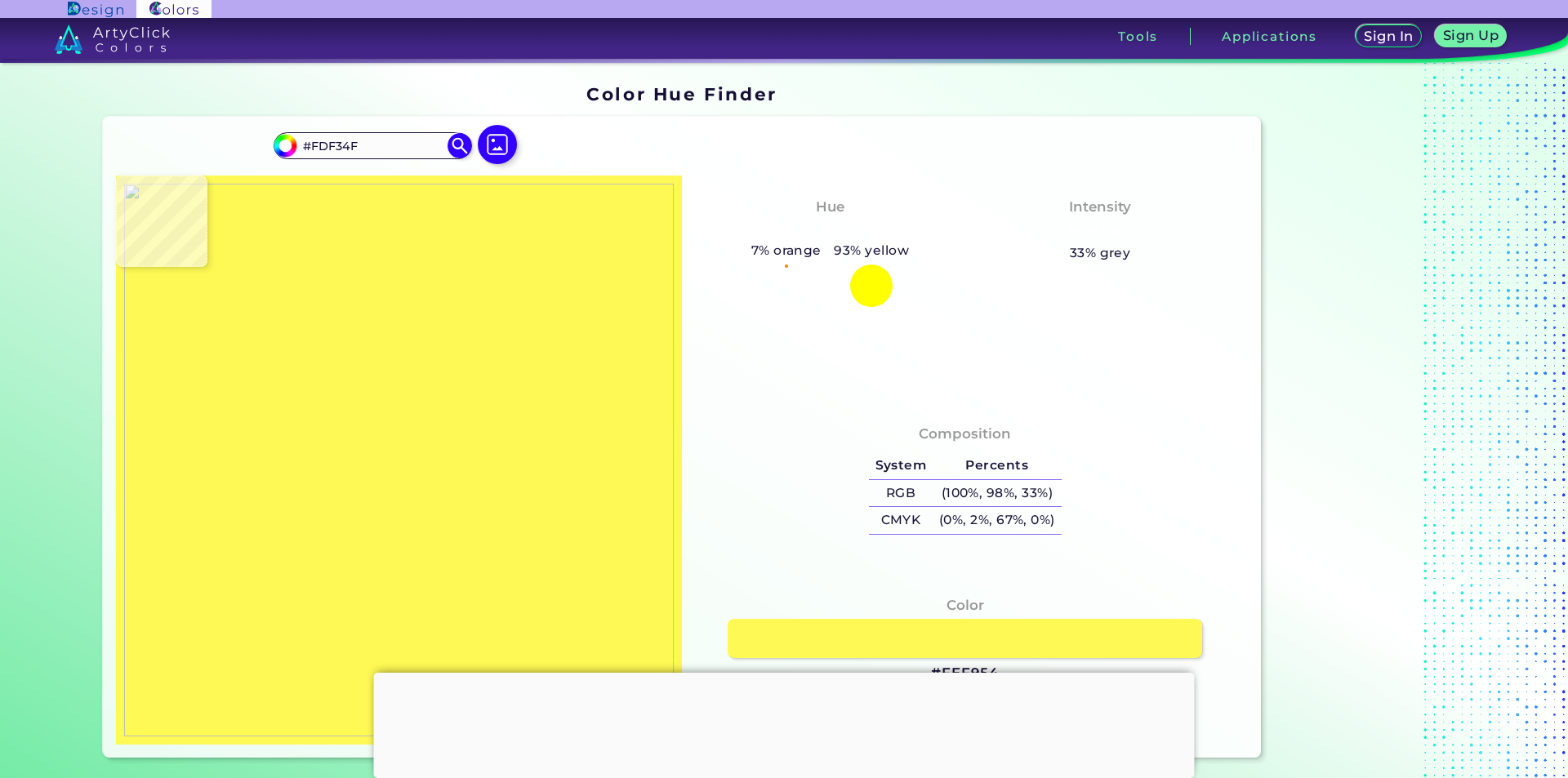
type input "#fcf150"
type input "#FCF150"
type input "#f4db3f"
type input "#F4DB3F"
type input "#f4d639"
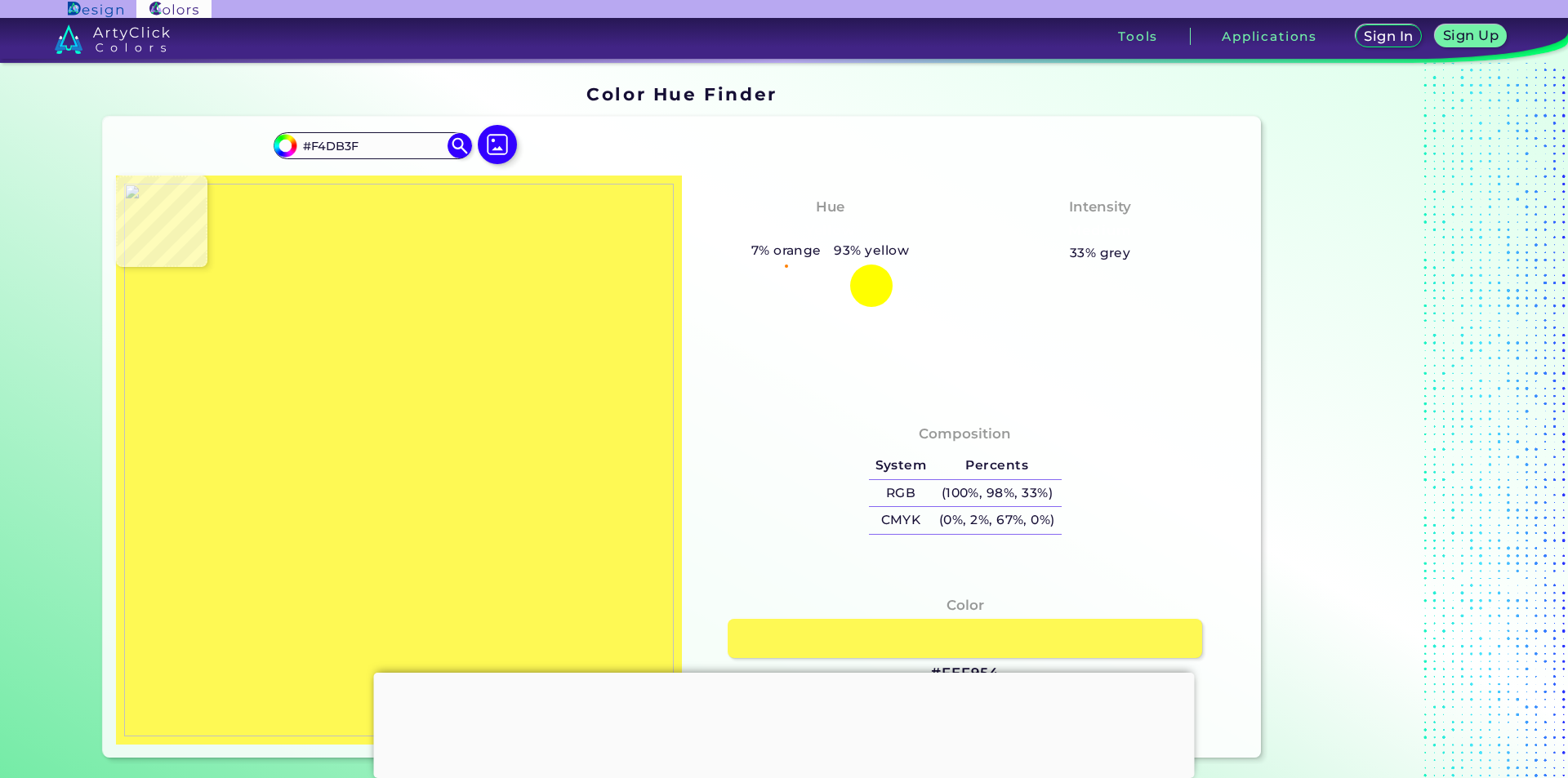
type input "#F4D639"
type input "#fedb40"
type input "#FEDB40"
type input "#fedf40"
type input "#FEDF40"
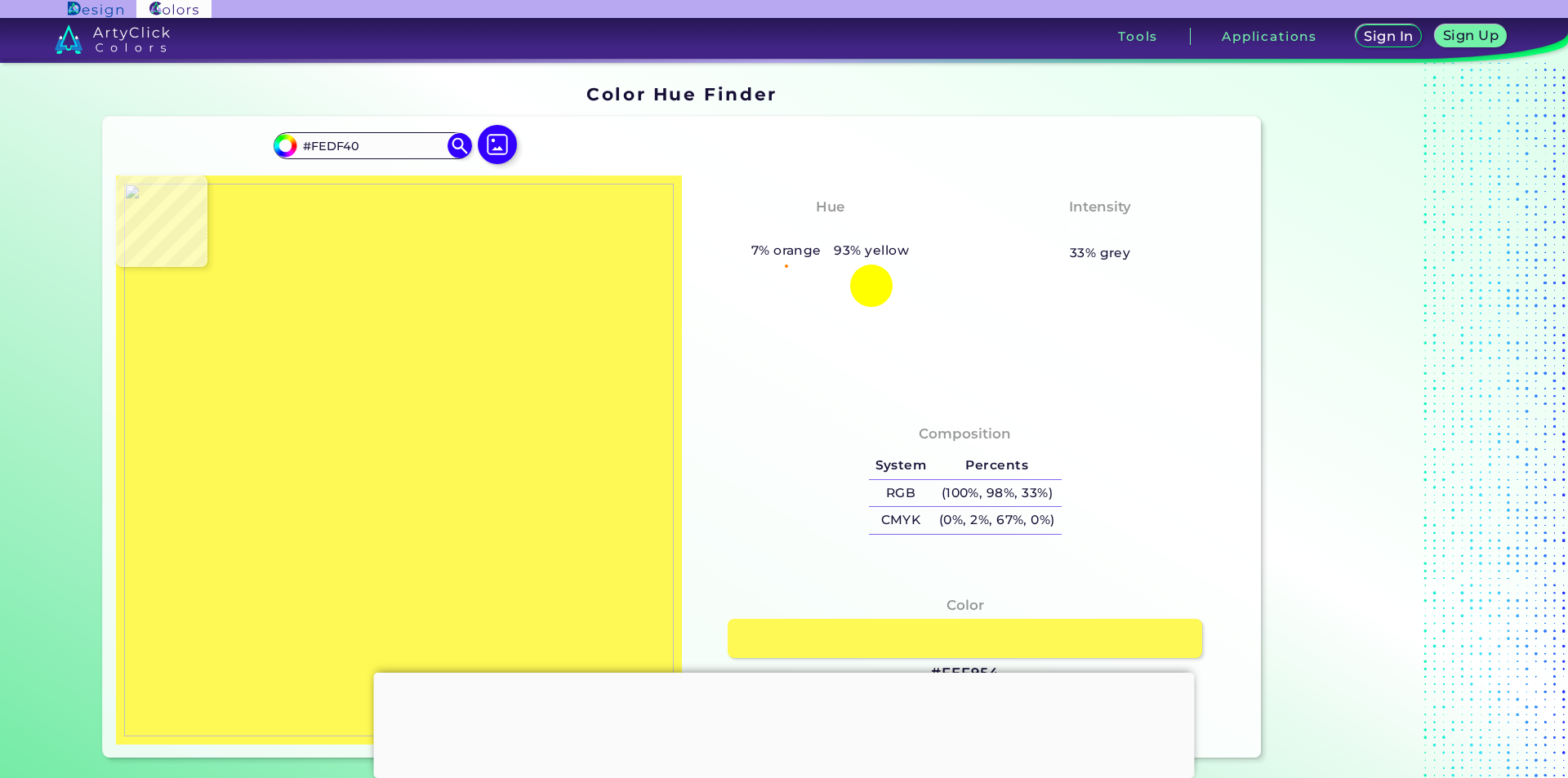
type input "#ffdf3d"
type input "#FFDF3D"
type input "#feda3d"
type input "#FEDA3D"
type input "#e9c338"
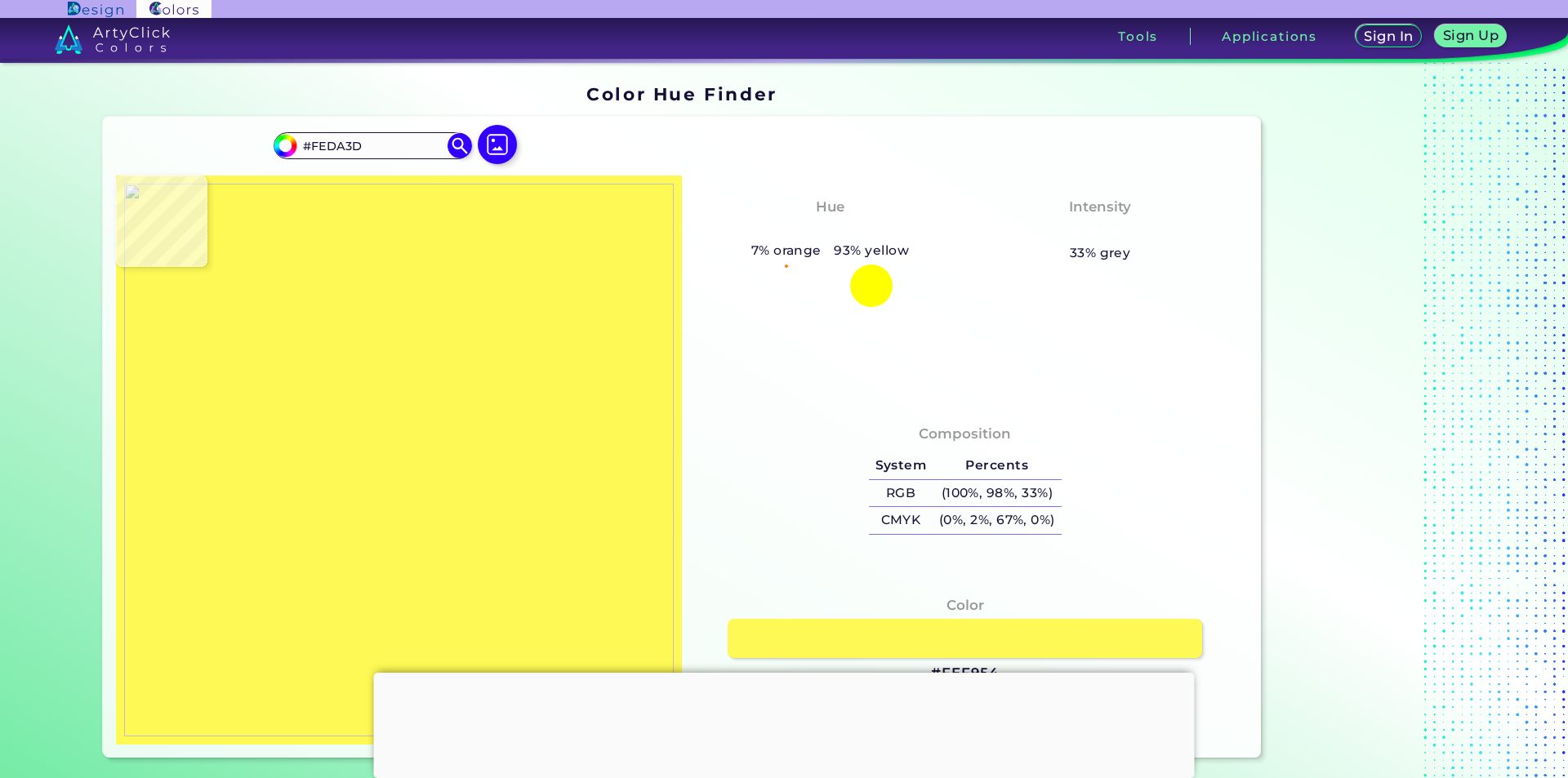
type input "#E9C338"
type input "#d4ac32"
type input "#D4AC32"
type input "#d7ae32"
type input "#D7AE32"
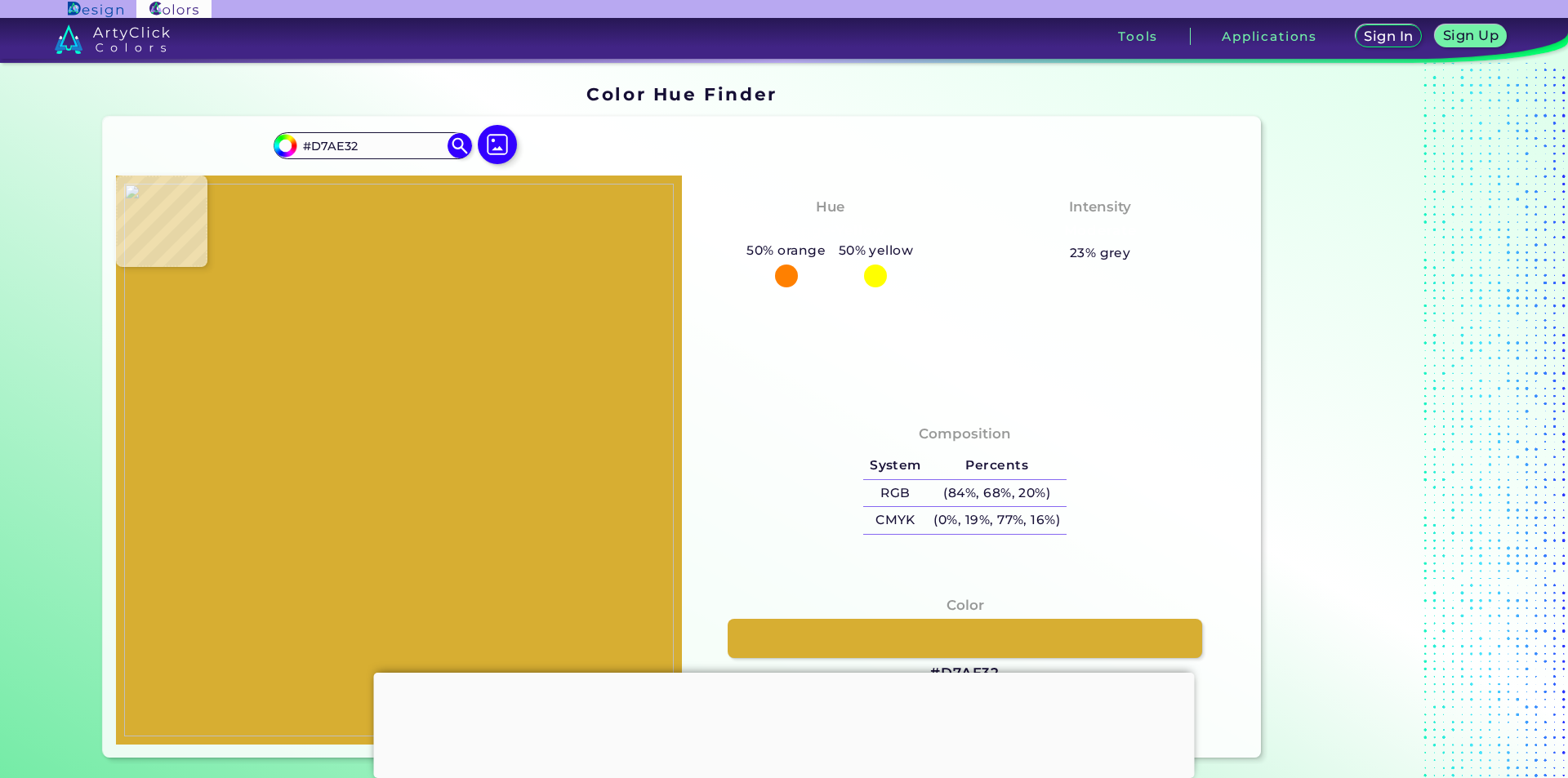
type input "#d9b033"
type input "#D9B033"
type input "#d6ad30"
type input "#D6AD30"
type input "#dcb235"
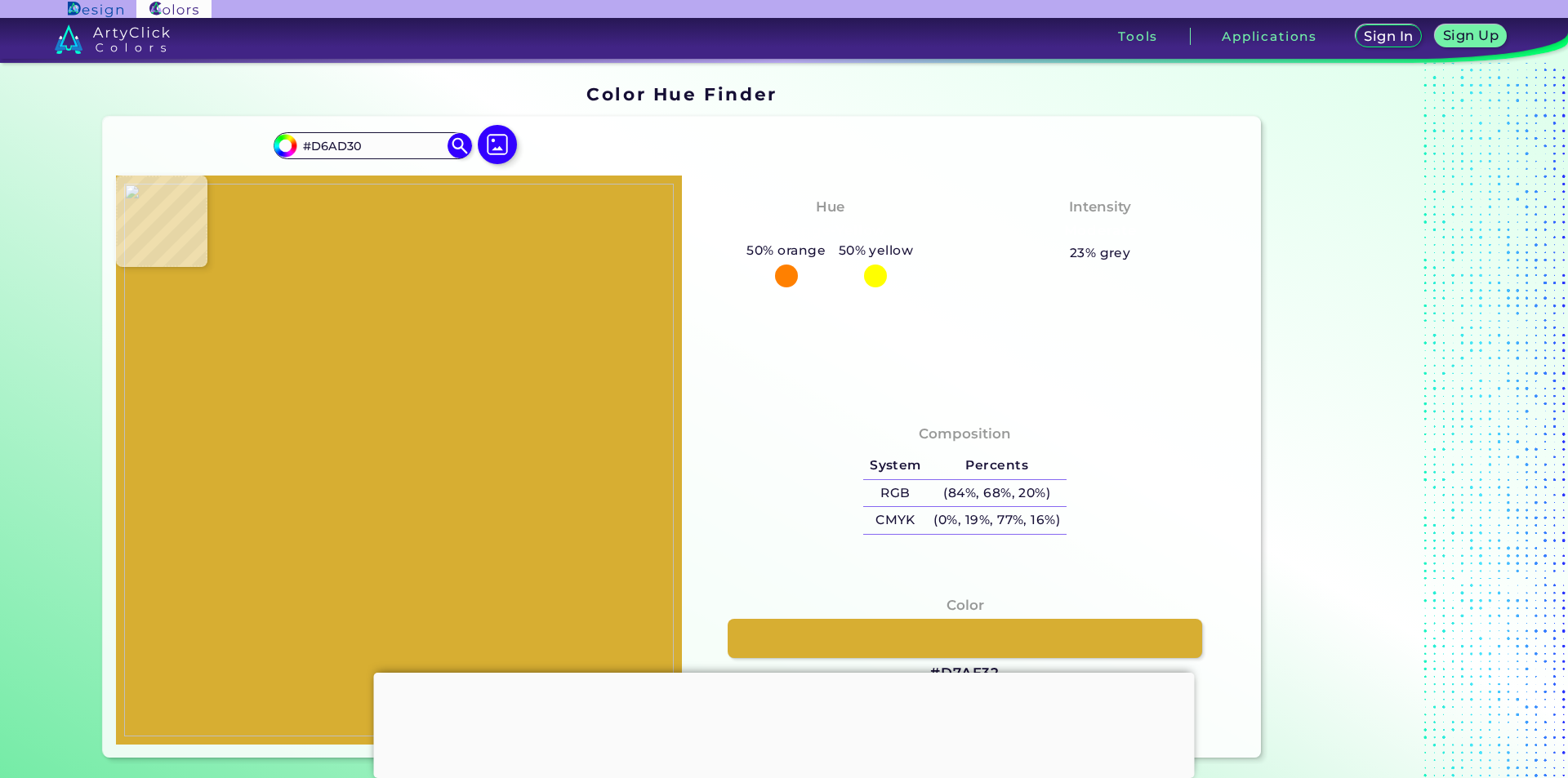
type input "#DCB235"
type input "#daaf33"
type input "#DAAF33"
type input "#f2c94e"
type input "#F2C94E"
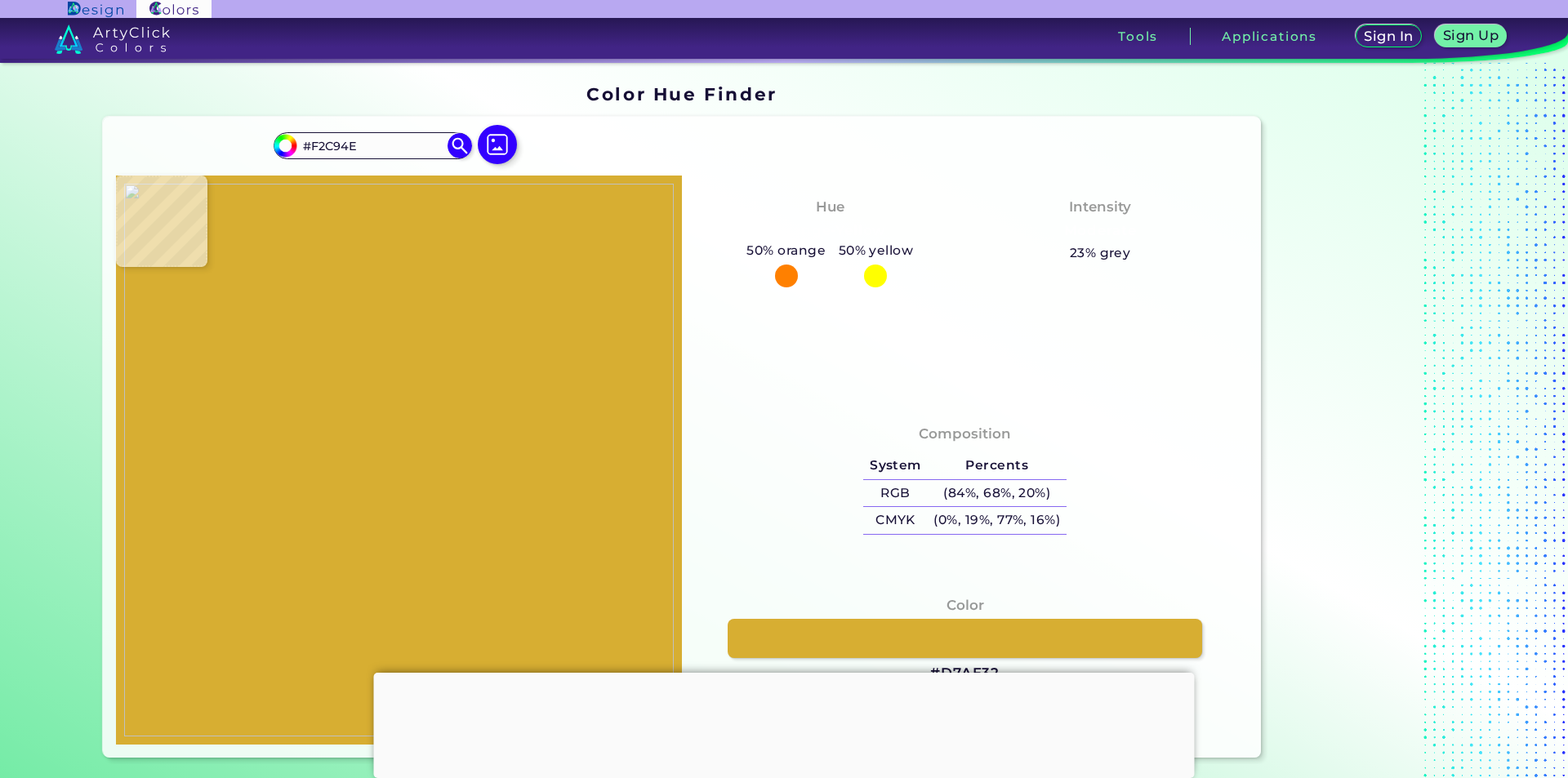
type input "#fdd35a"
type input "#FDD35A"
type input "#f2c951"
type input "#F2C951"
type input "#efc650"
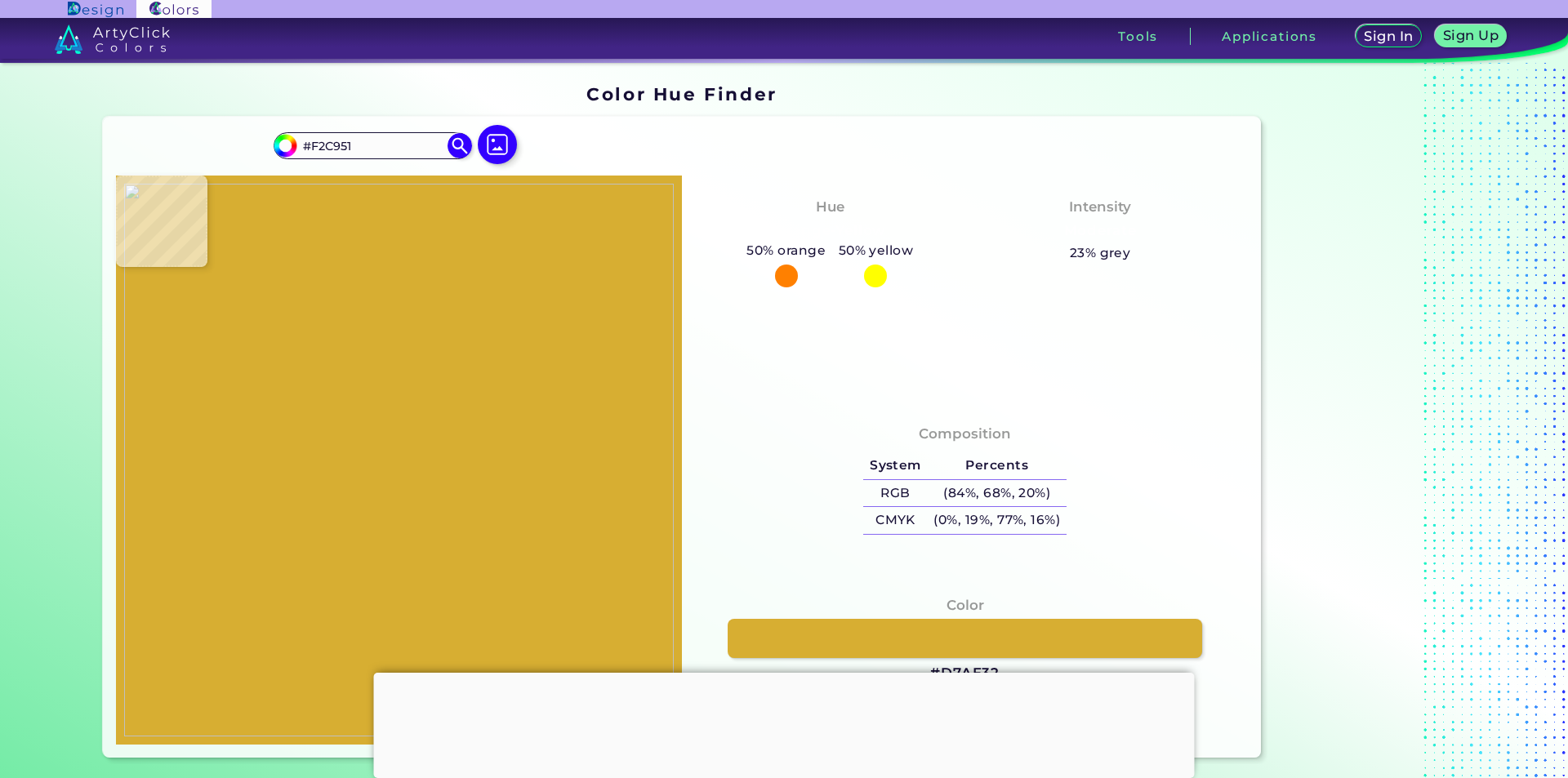
type input "#EFC650"
type input "#fbd560"
type input "#FBD560"
type input "#fdd964"
type input "#FDD964"
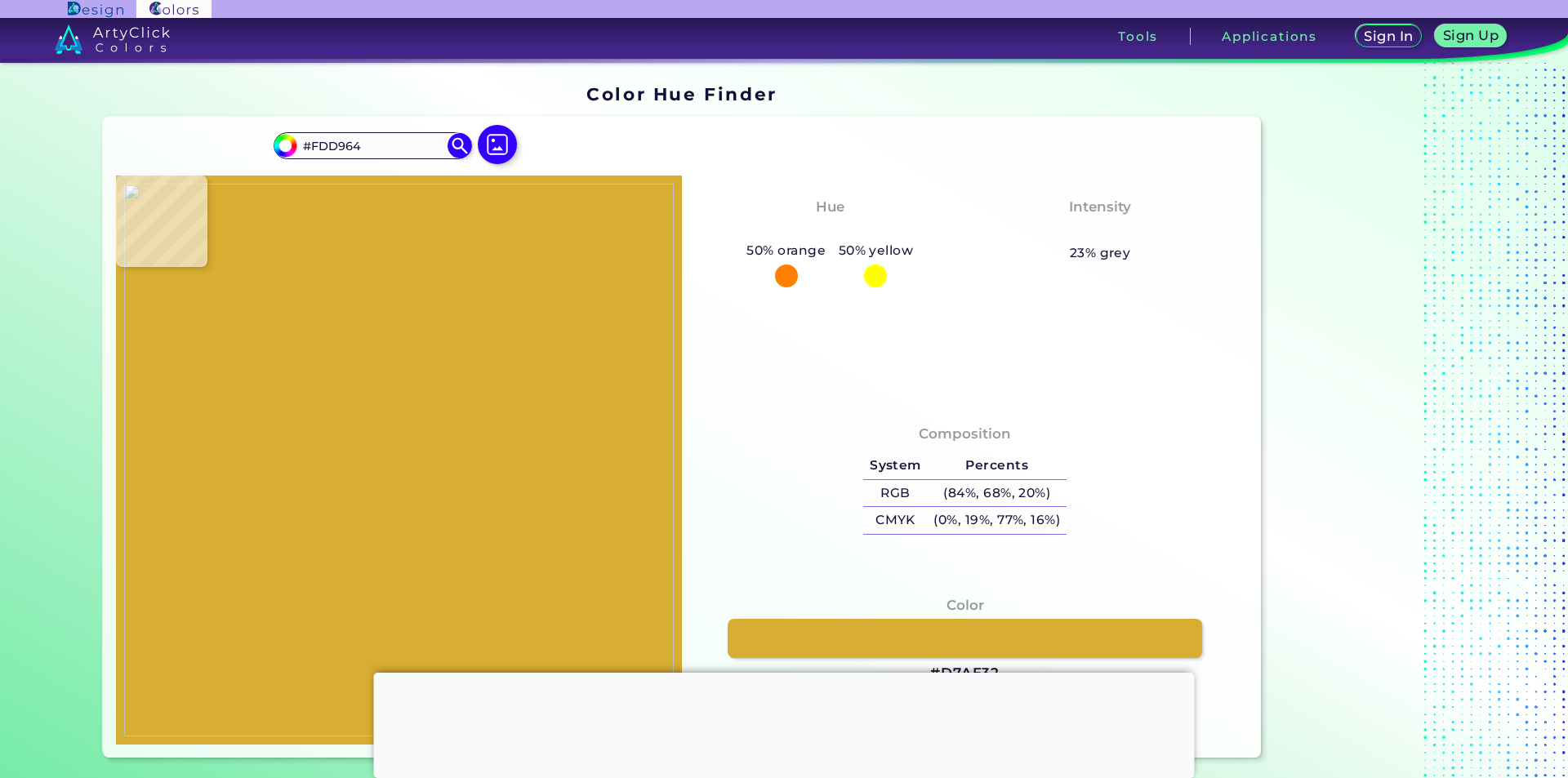
type input "#ffe26c"
type input "#FFE26C"
type input "#fee16c"
type input "#FEE16C"
type input "#f4d25e"
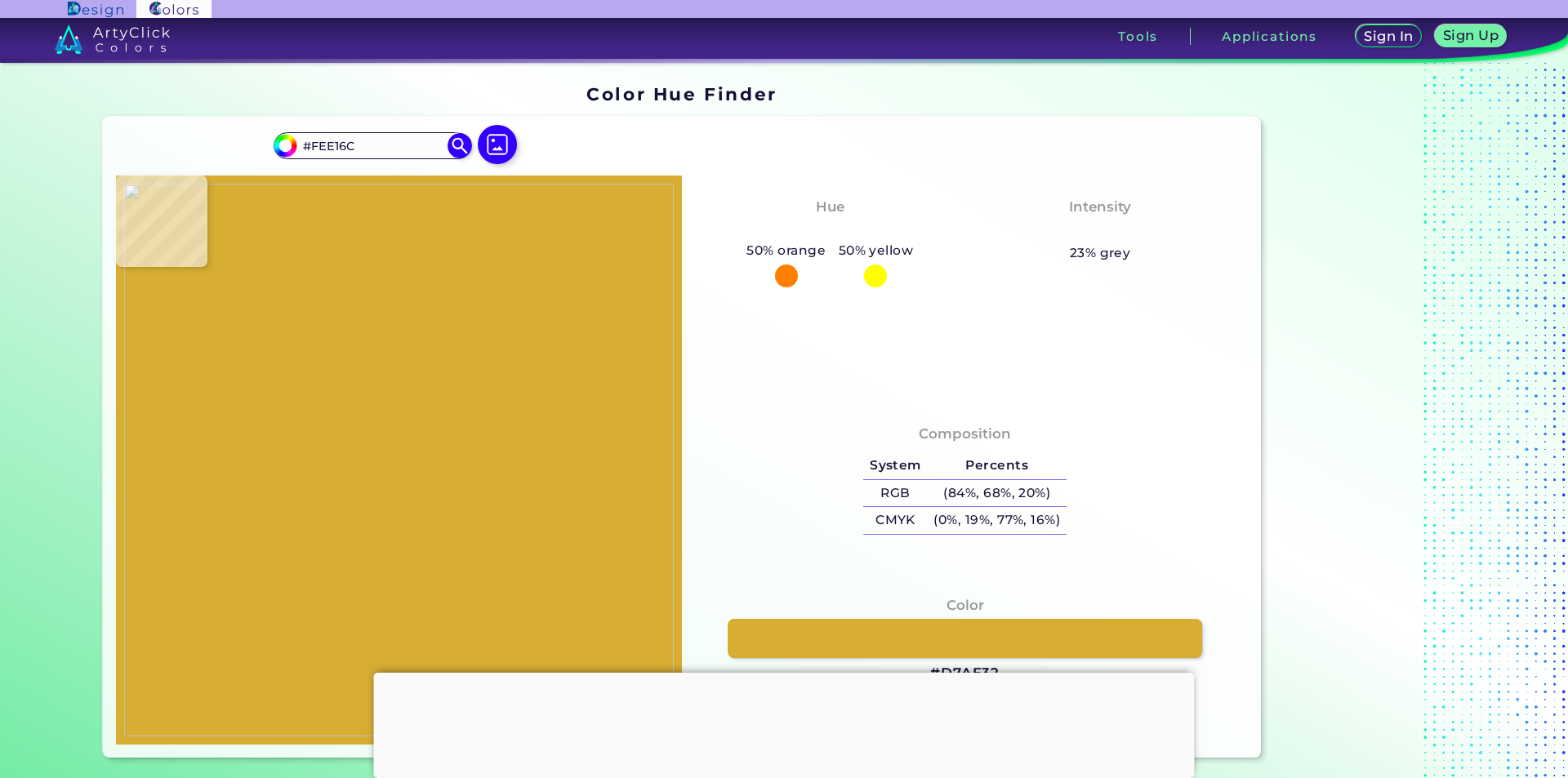
type input "#F4D25E"
type input "#f1cd5c"
type input "#F1CD5C"
type input "#fbdb6c"
type input "#FBDB6C"
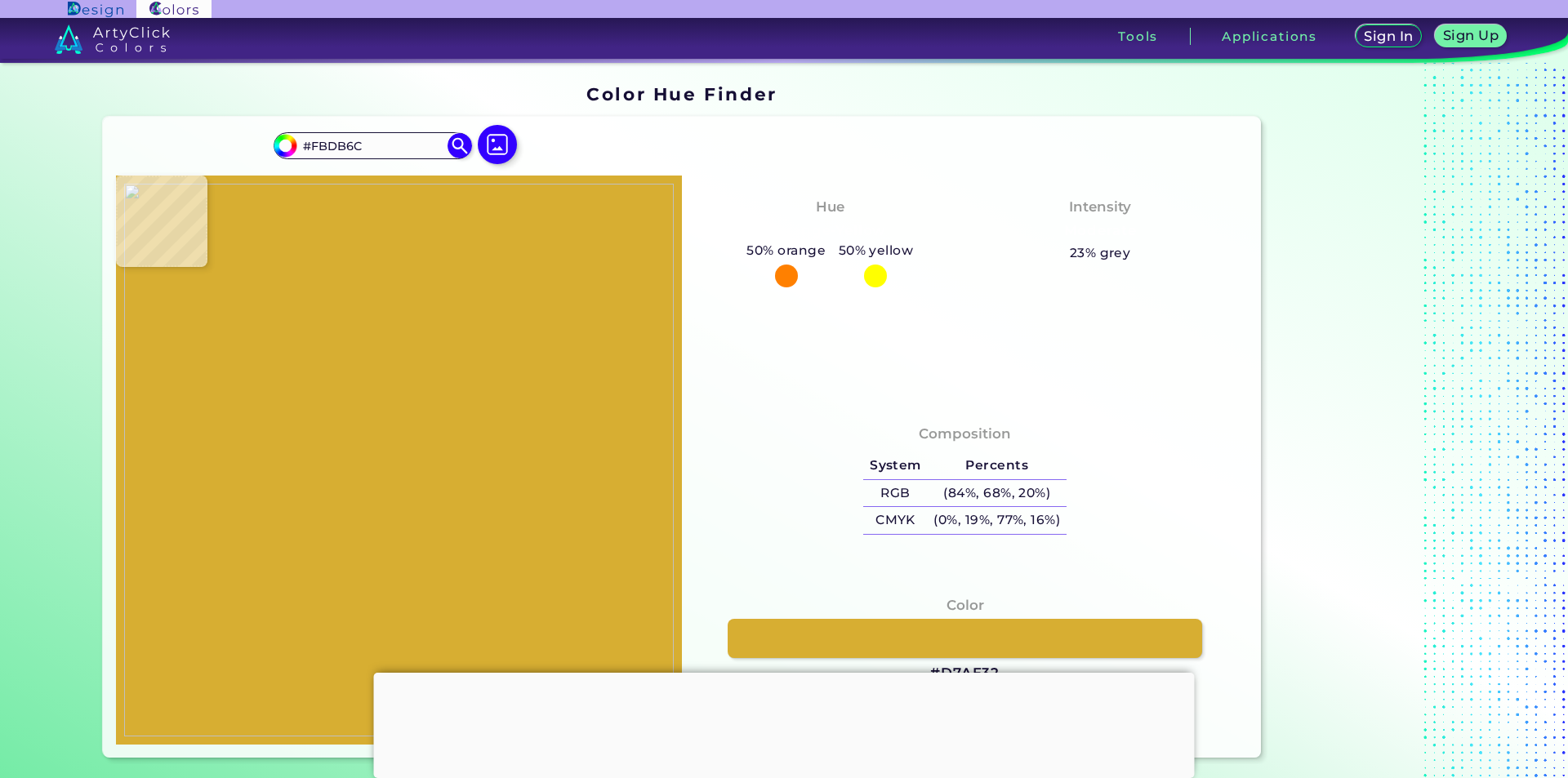
type input "#fcdf6c"
type input "#FCDF6C"
type input "#fde36e"
type input "#FDE36E"
type input "#fef47f"
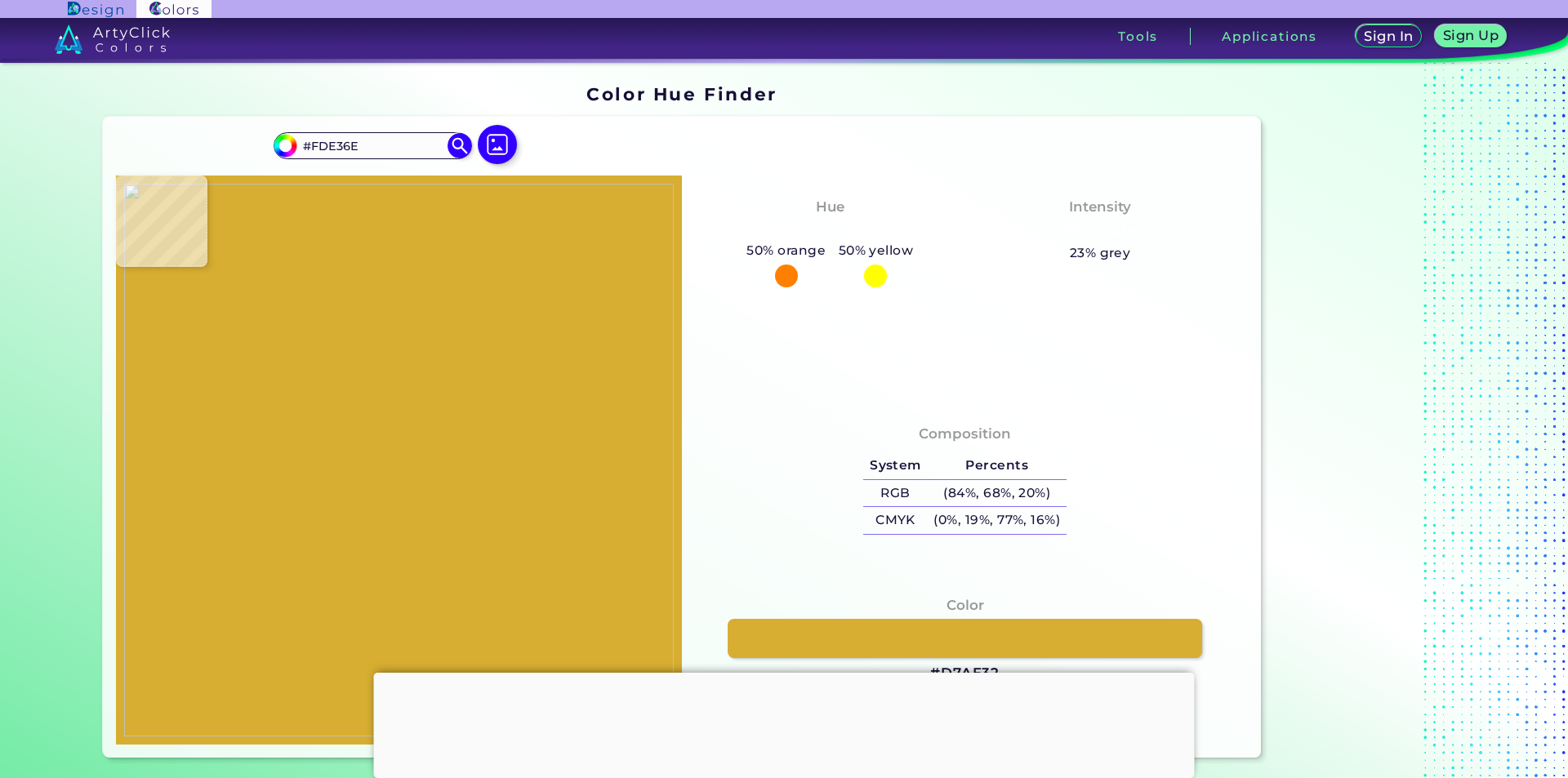
type input "#FEF47F"
type input "#fef07b"
type input "#FEF07B"
type input "#ffea76"
type input "#FFEA76"
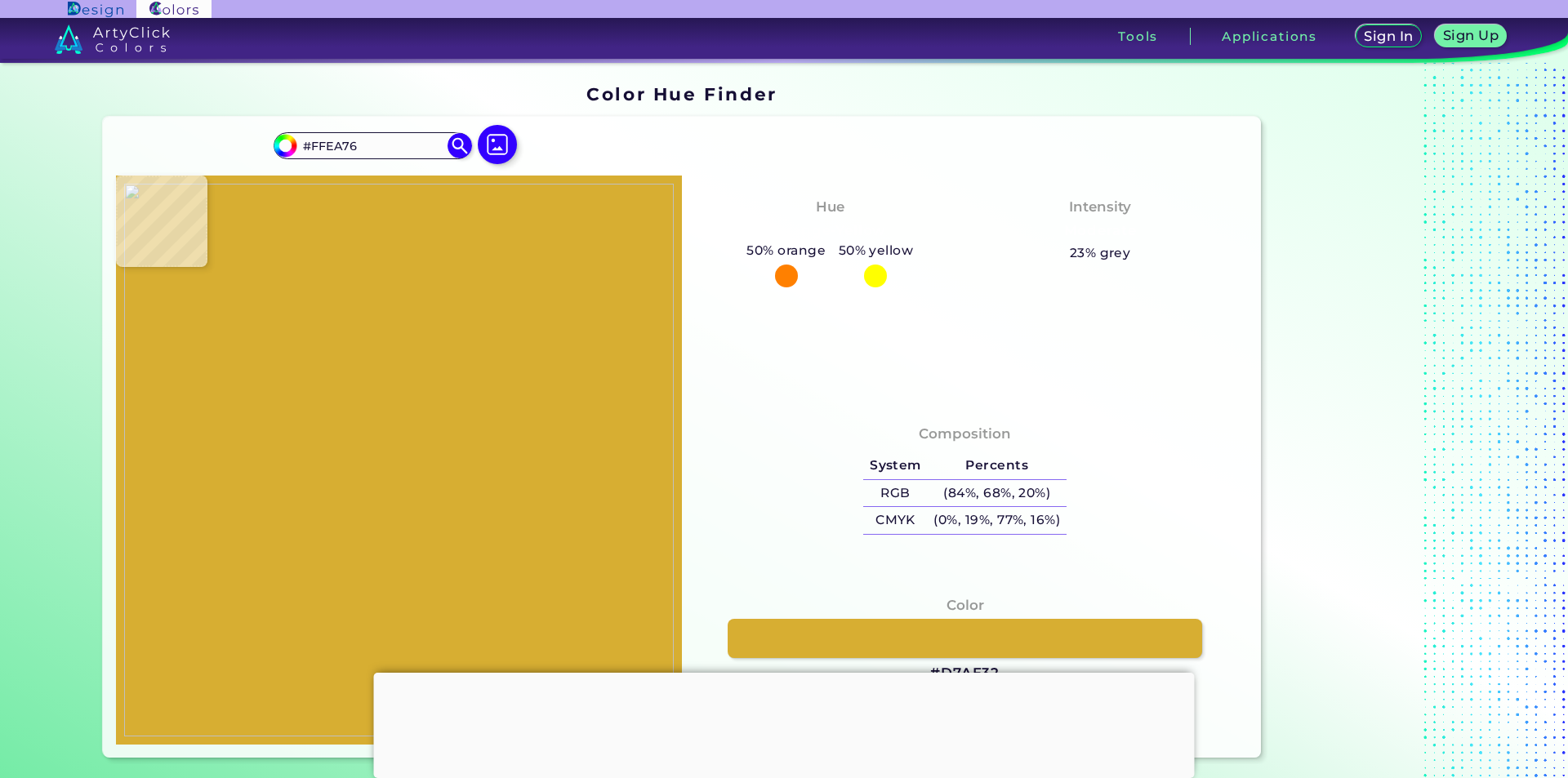
type input "#fee16d"
type input "#FEE16D"
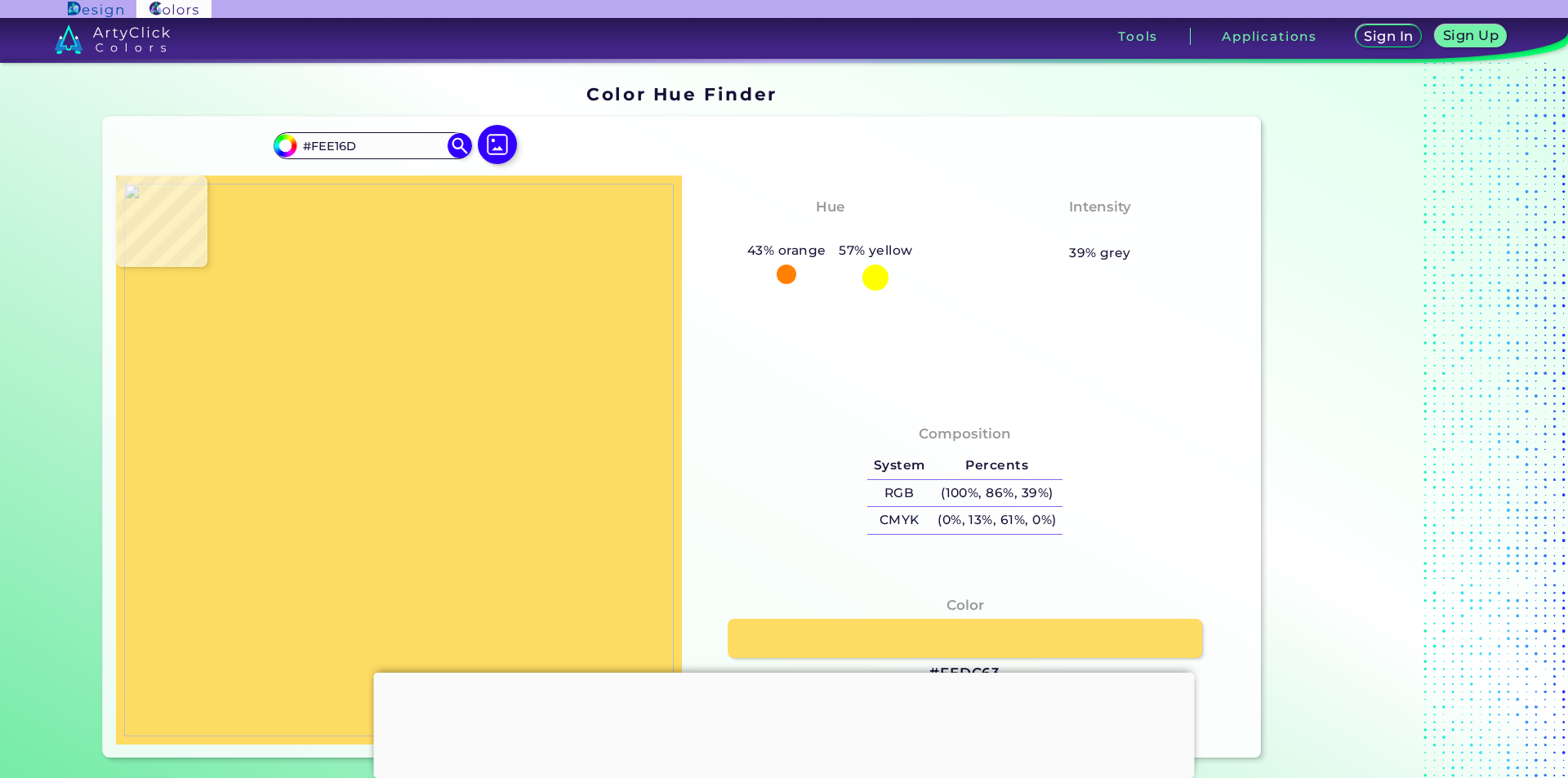
type input "#fedc63"
type input "#FEDC63"
type input "#fdda63"
type input "#FDDA63"
type input "#f8d65e"
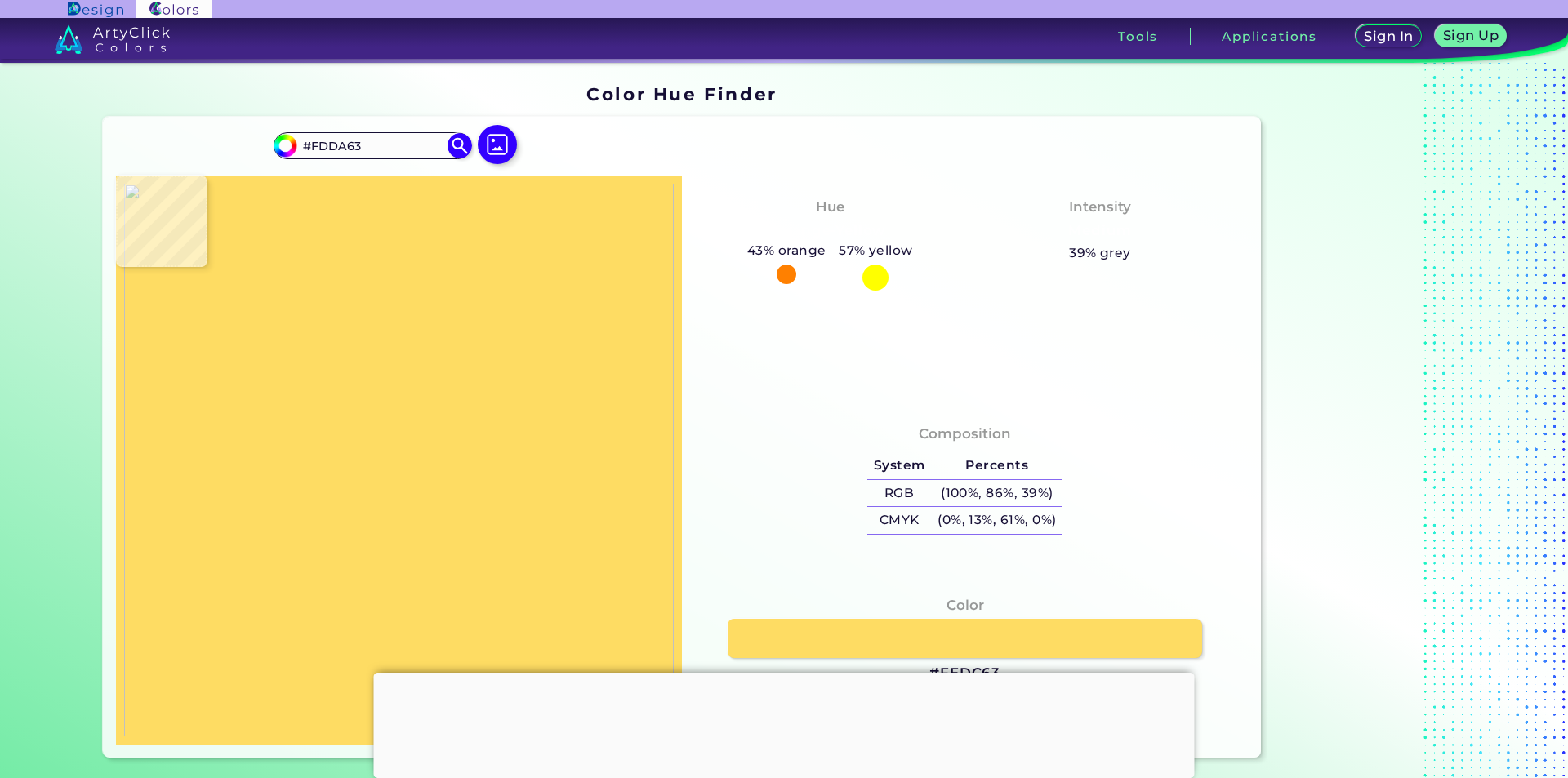
type input "#F8D65E"
type input "#f3d359"
type input "#F3D359"
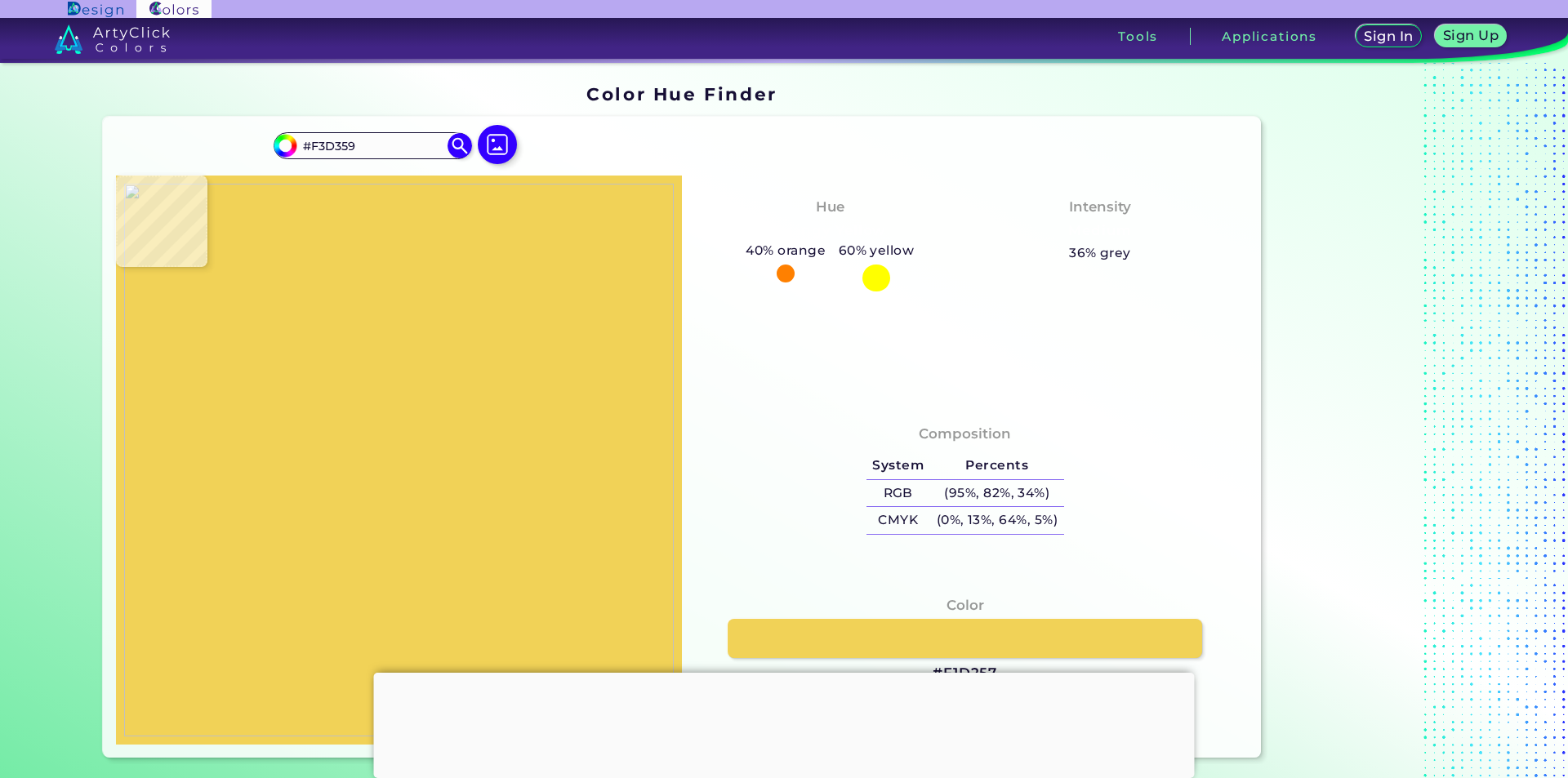
type input "#f1d257"
type input "#F1D257"
type input "#f3d359"
type input "#F3D359"
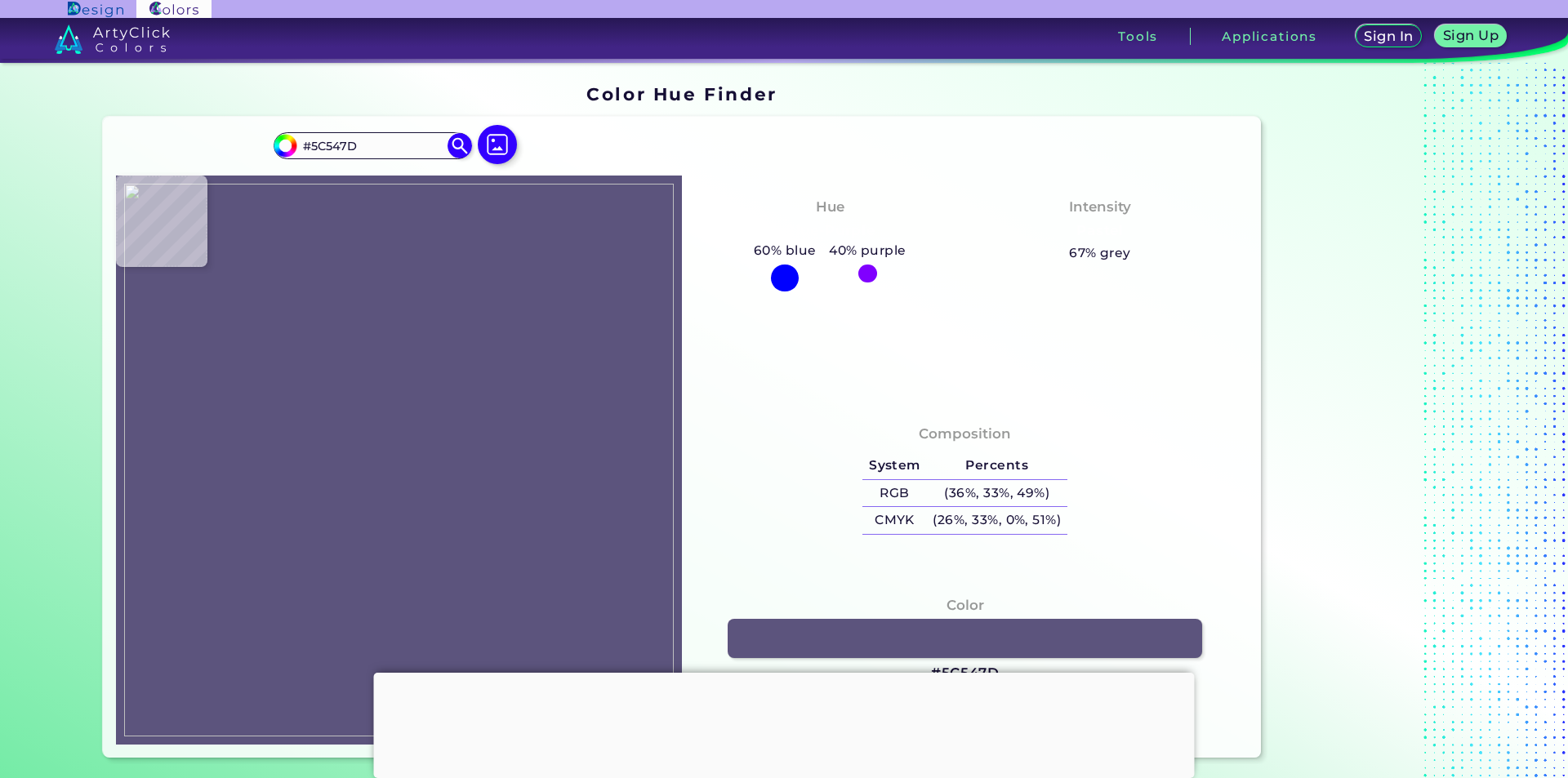
click at [412, 562] on img at bounding box center [398, 460] width 549 height 553
click at [97, 27] on img at bounding box center [112, 39] width 115 height 29
